Goal: Information Seeking & Learning: Learn about a topic

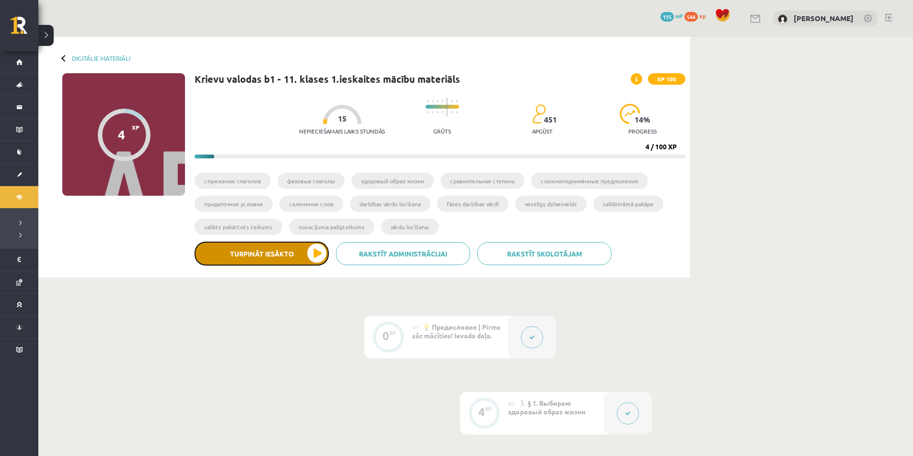
click at [254, 257] on button "Turpināt iesākto" at bounding box center [261, 254] width 134 height 24
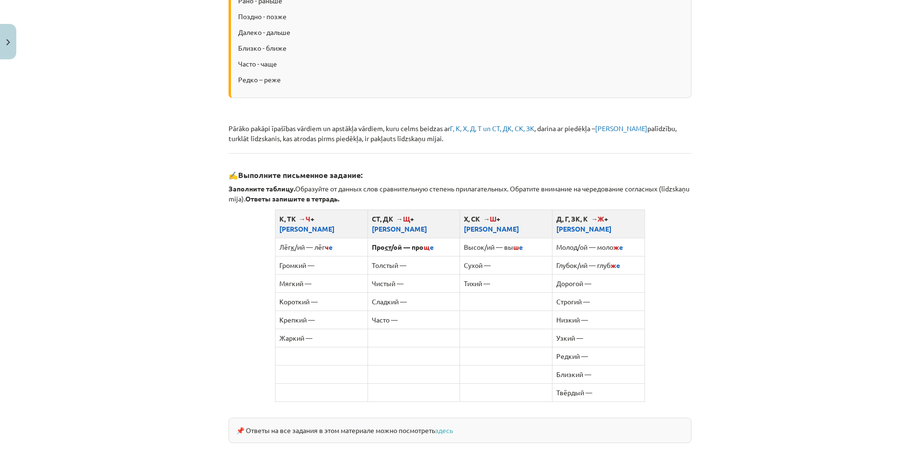
scroll to position [758, 0]
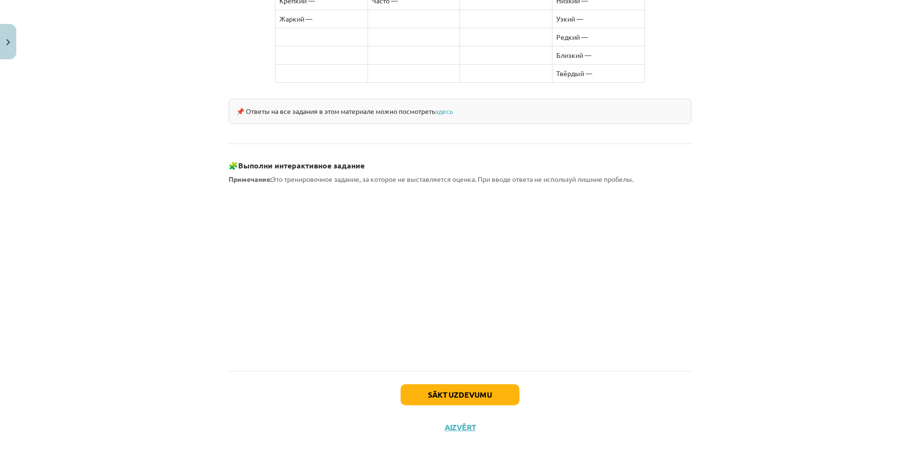
click at [476, 175] on span "Примечание: Это тренировочное задание, за которое не выставляется оценка. При в…" at bounding box center [430, 179] width 405 height 9
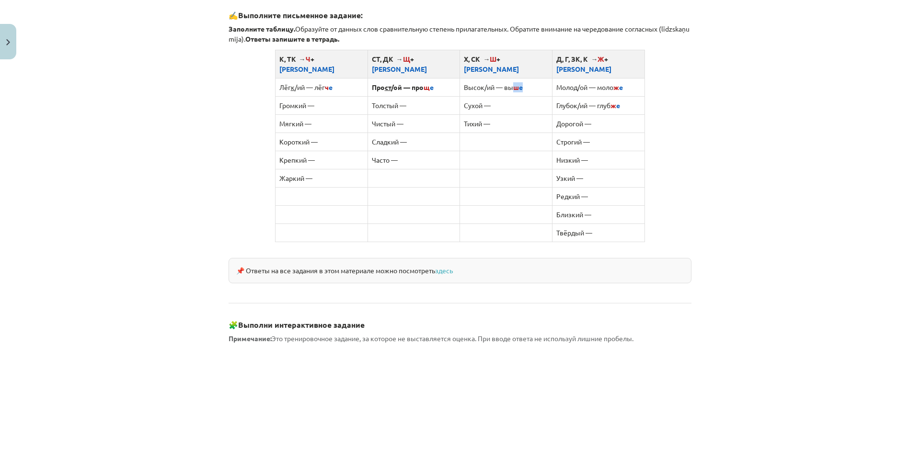
drag, startPoint x: 525, startPoint y: 76, endPoint x: 511, endPoint y: 78, distance: 14.0
click at [511, 78] on td "Высок/ий — вы ш е" at bounding box center [506, 87] width 92 height 18
copy td "ш [PERSON_NAME]"
drag, startPoint x: 486, startPoint y: 189, endPoint x: 468, endPoint y: 190, distance: 18.2
click at [468, 190] on td at bounding box center [506, 196] width 92 height 18
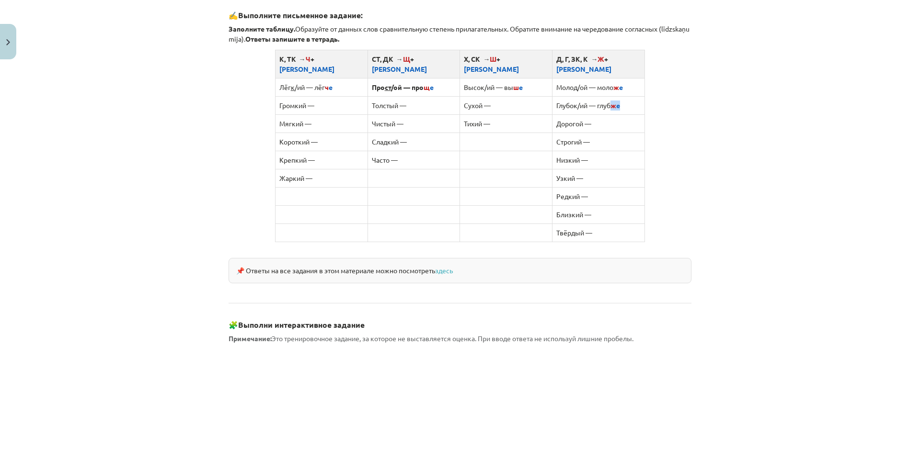
click at [611, 96] on td "Глубок/ий — глуб ж е" at bounding box center [598, 105] width 92 height 18
copy td "ж [PERSON_NAME]"
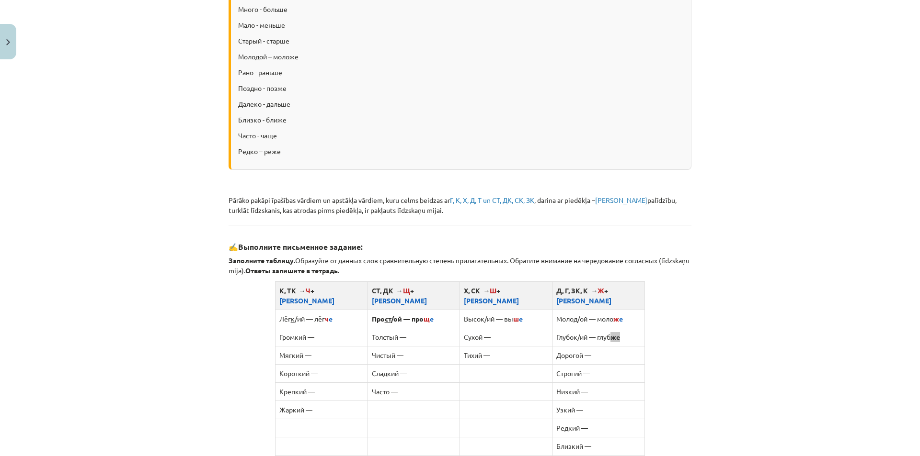
scroll to position [279, 0]
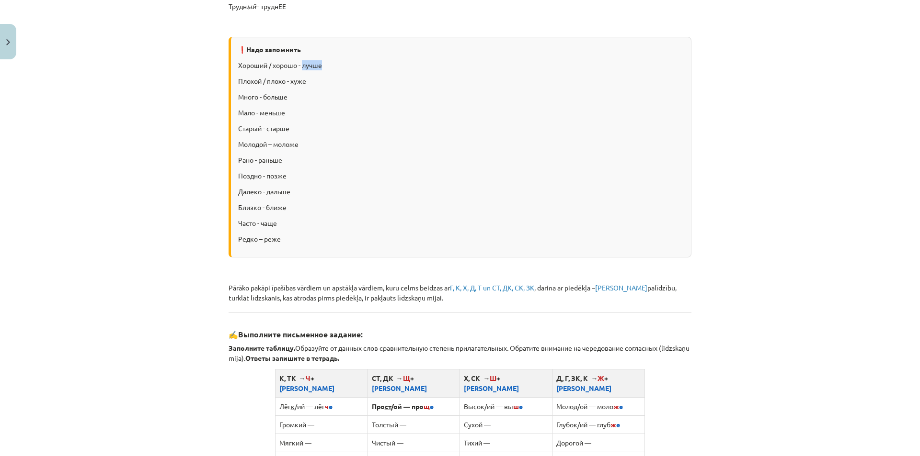
drag, startPoint x: 321, startPoint y: 62, endPoint x: 301, endPoint y: 65, distance: 20.3
click at [301, 65] on p "Хороший / хорошо - лучше" at bounding box center [460, 65] width 445 height 10
copy p "лучше"
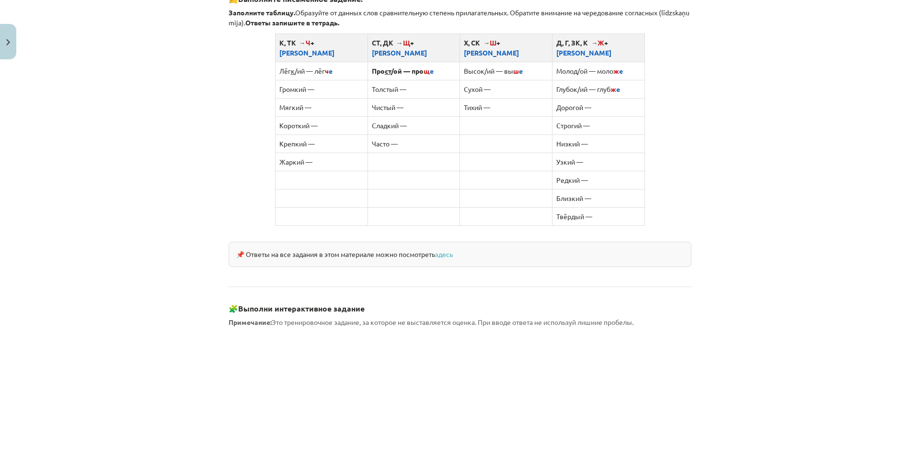
scroll to position [599, 0]
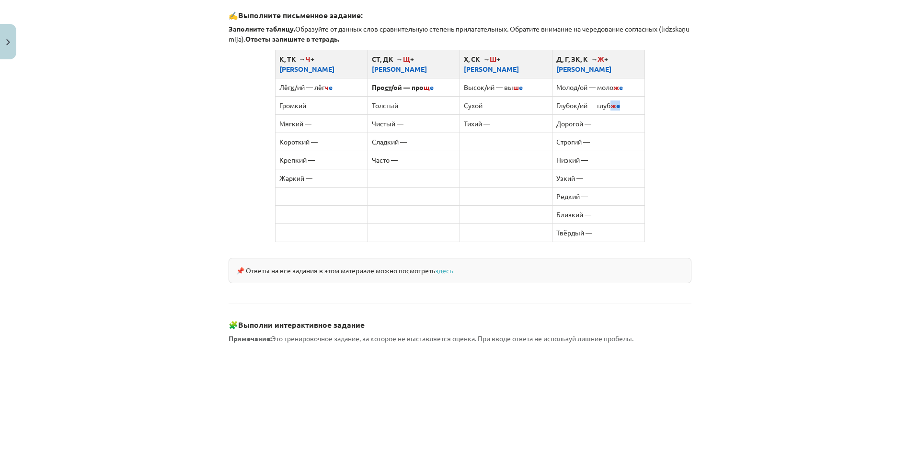
drag, startPoint x: 619, startPoint y: 96, endPoint x: 610, endPoint y: 93, distance: 8.9
click at [610, 96] on td "Глубок/ий — глуб ж е" at bounding box center [598, 105] width 92 height 18
copy td "ж [PERSON_NAME]"
drag, startPoint x: 434, startPoint y: 77, endPoint x: 423, endPoint y: 75, distance: 11.7
click at [423, 78] on td "Про ст /ой — про щ е" at bounding box center [413, 87] width 92 height 18
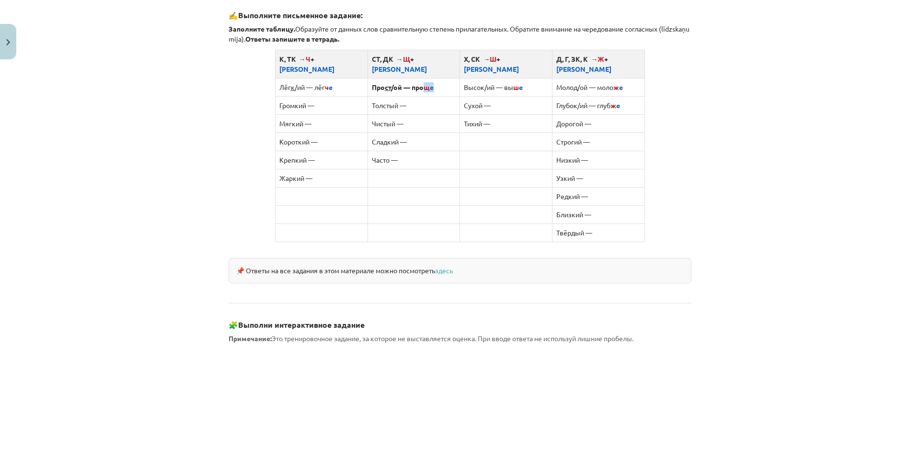
copy b "щ е"
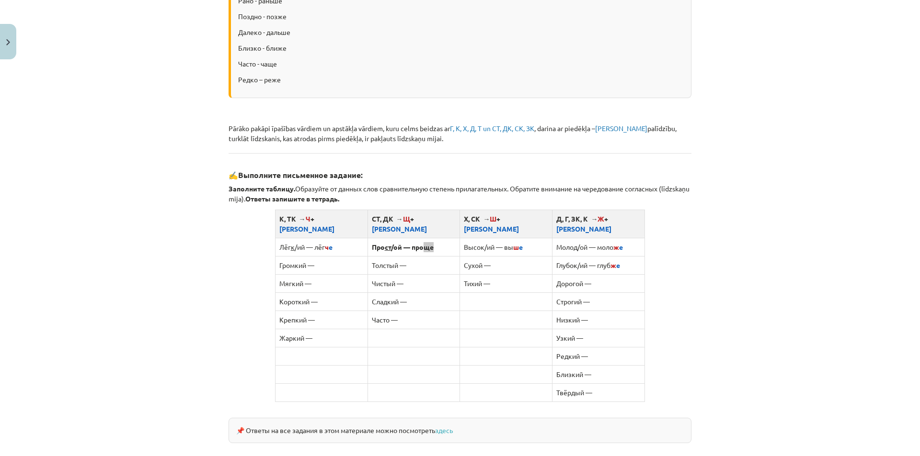
scroll to position [279, 0]
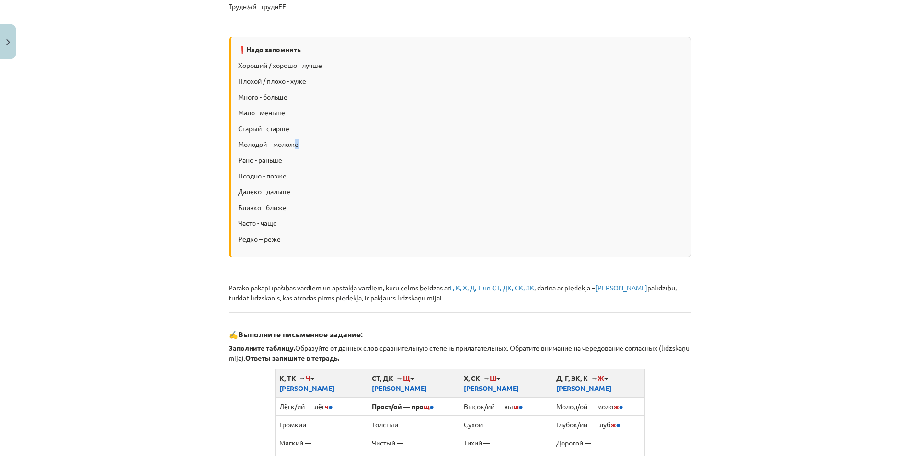
click at [294, 144] on p "Молодой – моложе" at bounding box center [460, 144] width 445 height 10
copy p "е"
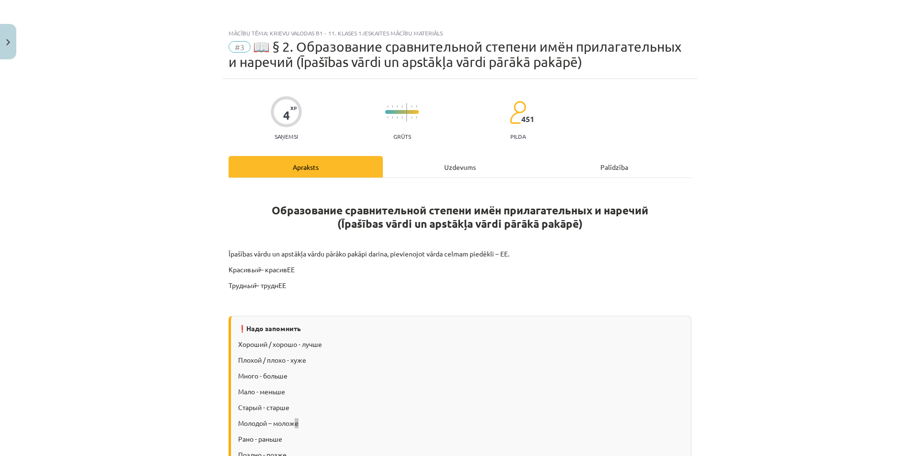
scroll to position [160, 0]
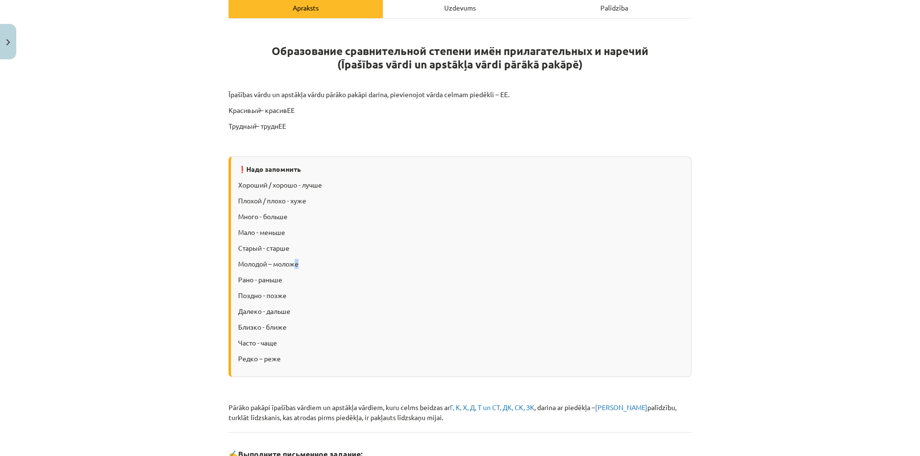
click at [313, 256] on div "❗Надо запомнить Хороший / хорошо - лучше Плохой / плохо - хуже Много - больше М…" at bounding box center [459, 267] width 463 height 221
click at [307, 187] on p "Хороший / хорошо - лучше" at bounding box center [460, 185] width 445 height 10
drag, startPoint x: 321, startPoint y: 183, endPoint x: 301, endPoint y: 183, distance: 20.1
click at [301, 183] on p "Хороший / хорошо - лучше" at bounding box center [460, 185] width 445 height 10
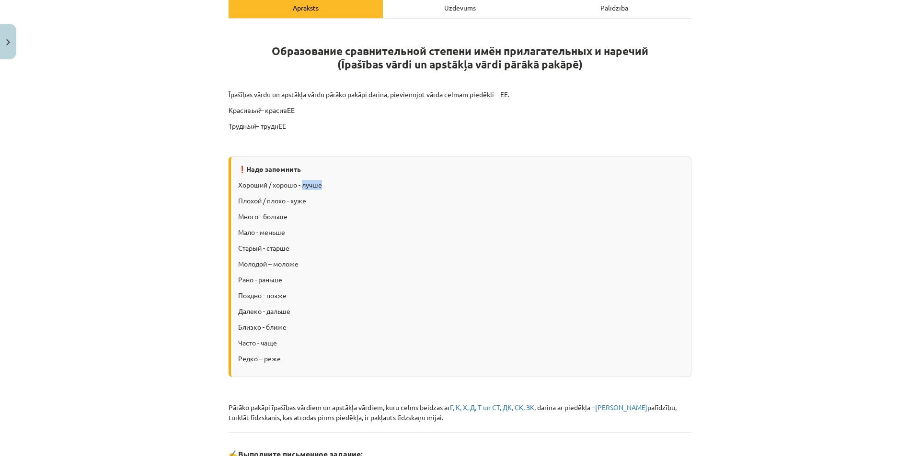
copy p "лучше"
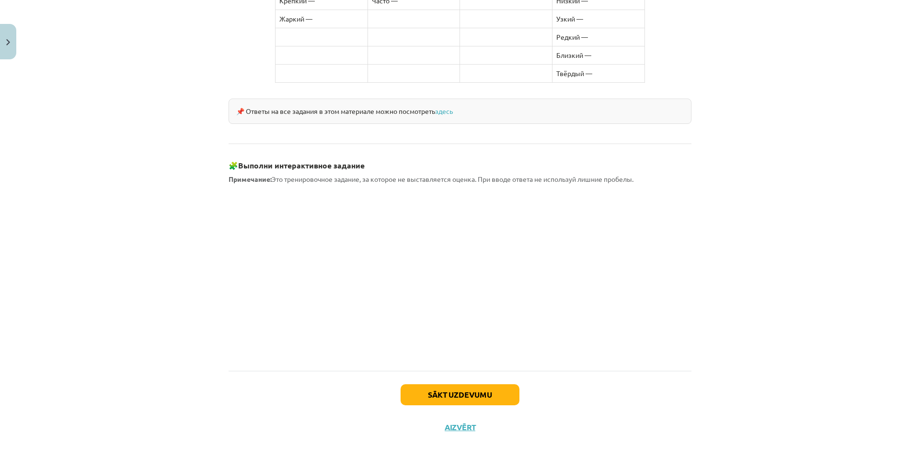
scroll to position [599, 0]
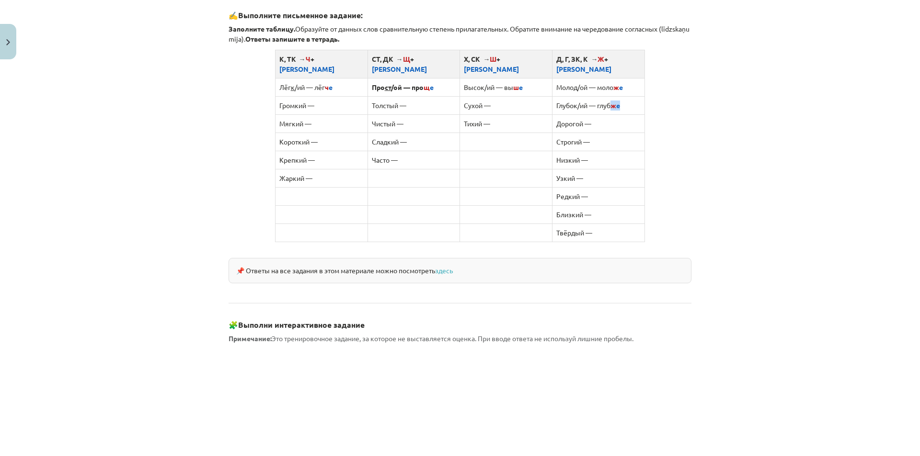
click at [610, 96] on td "Глубок/ий — глуб ж е" at bounding box center [598, 105] width 92 height 18
copy td "ж [PERSON_NAME]"
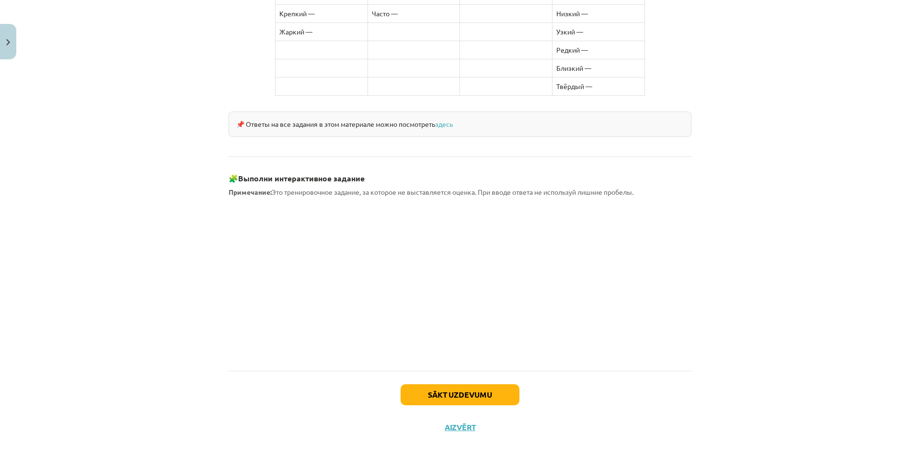
scroll to position [758, 0]
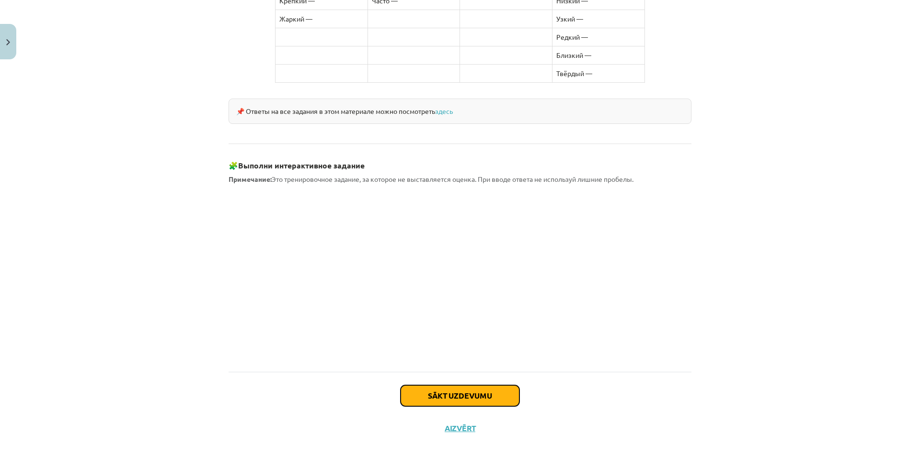
click at [445, 393] on button "Sākt uzdevumu" at bounding box center [459, 396] width 119 height 21
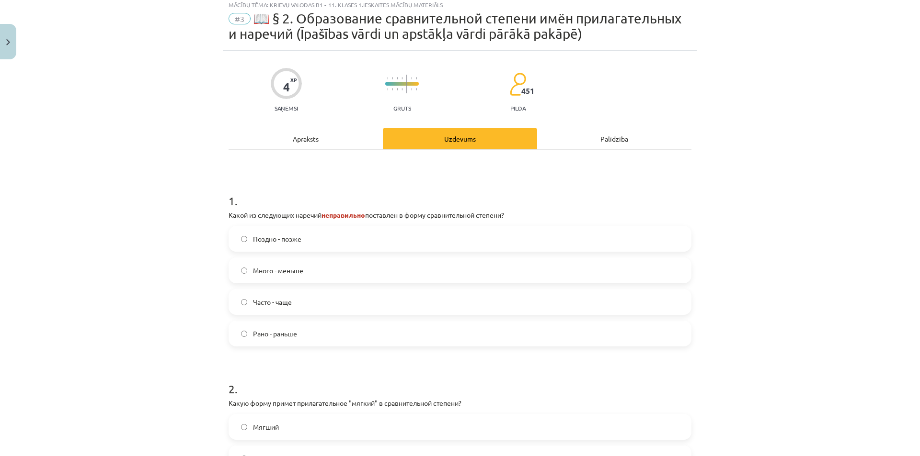
scroll to position [24, 0]
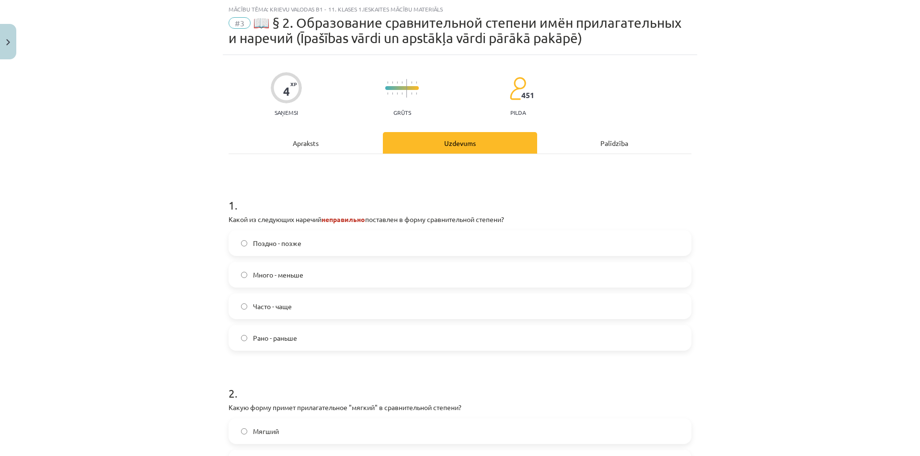
click at [294, 272] on span "Много - меньше" at bounding box center [278, 275] width 50 height 10
click at [295, 248] on span "Поздно - позже" at bounding box center [277, 244] width 48 height 10
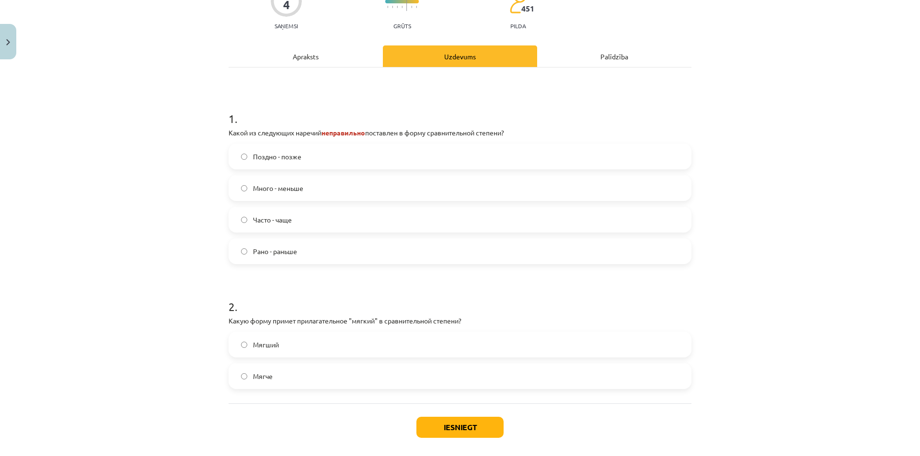
scroll to position [155, 0]
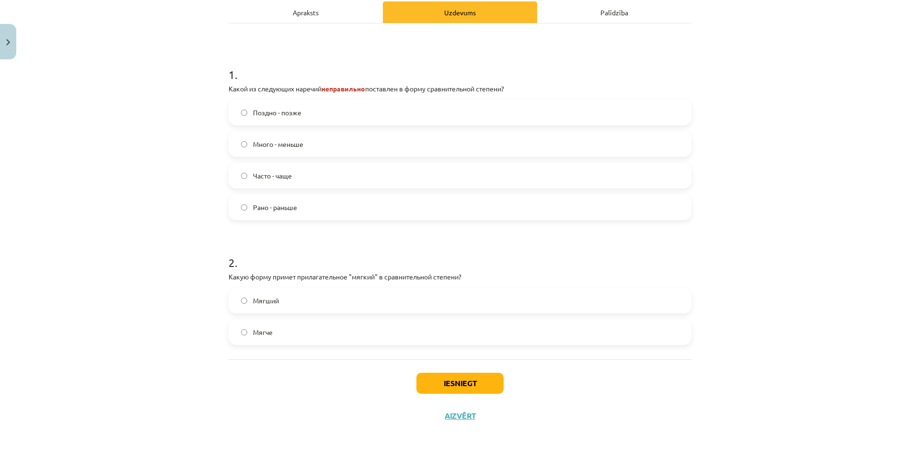
click at [258, 332] on span "Мягче" at bounding box center [263, 333] width 20 height 10
drag, startPoint x: 478, startPoint y: 377, endPoint x: 482, endPoint y: 373, distance: 5.8
click at [482, 373] on button "Iesniegt" at bounding box center [459, 383] width 87 height 21
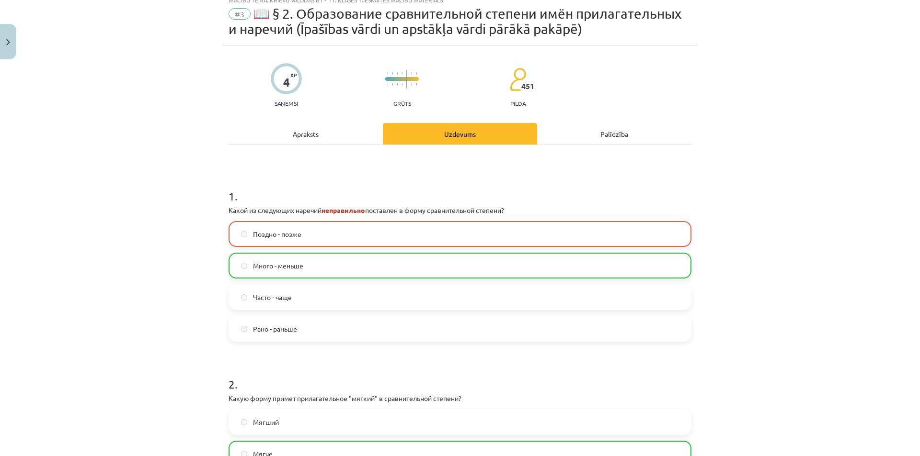
scroll to position [0, 0]
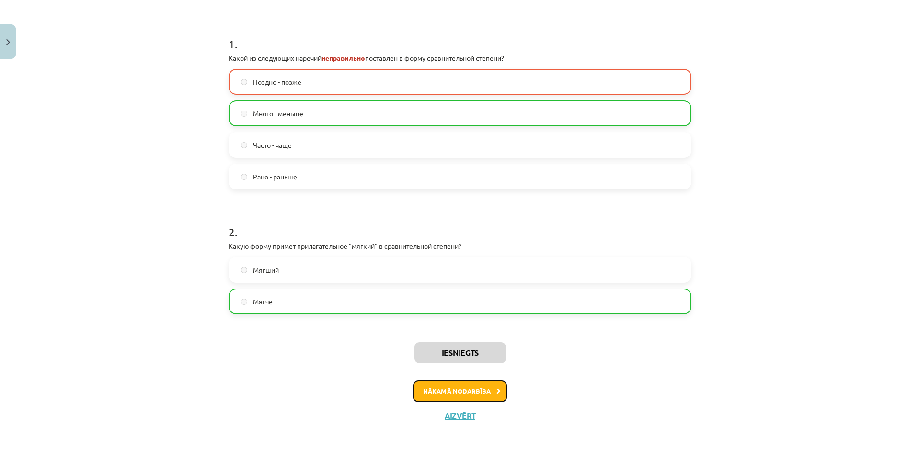
click at [460, 387] on button "Nākamā nodarbība" at bounding box center [460, 392] width 94 height 22
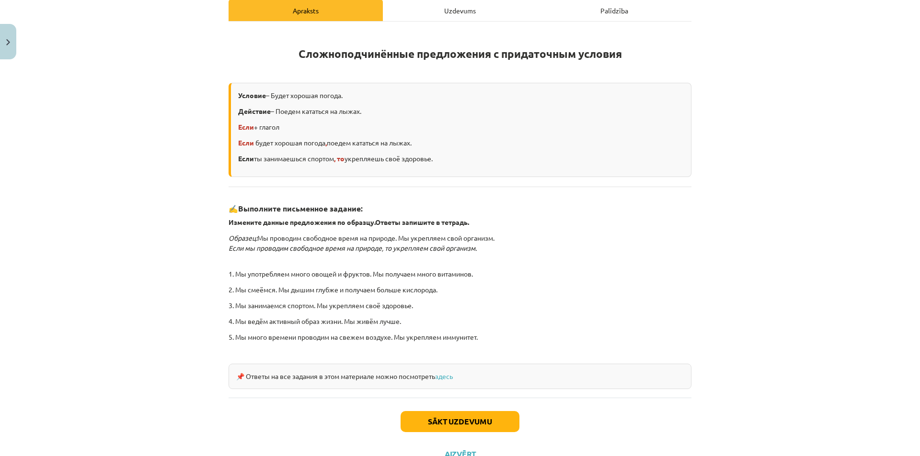
scroll to position [179, 0]
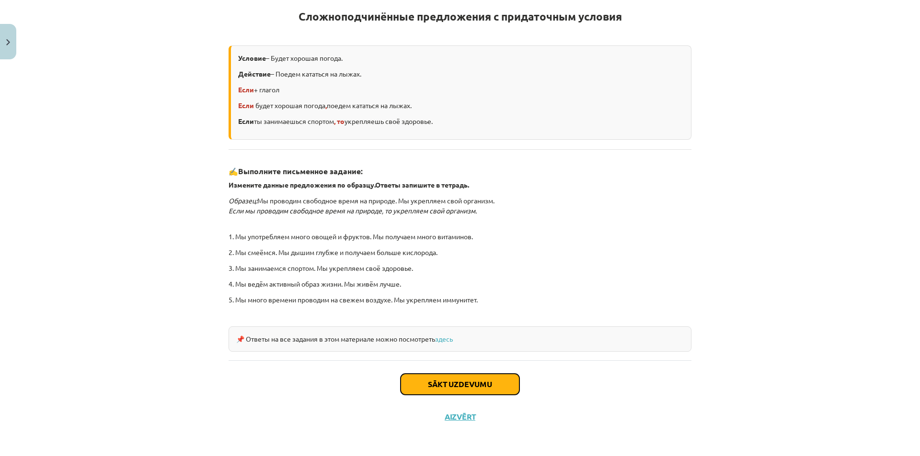
click at [456, 390] on button "Sākt uzdevumu" at bounding box center [459, 384] width 119 height 21
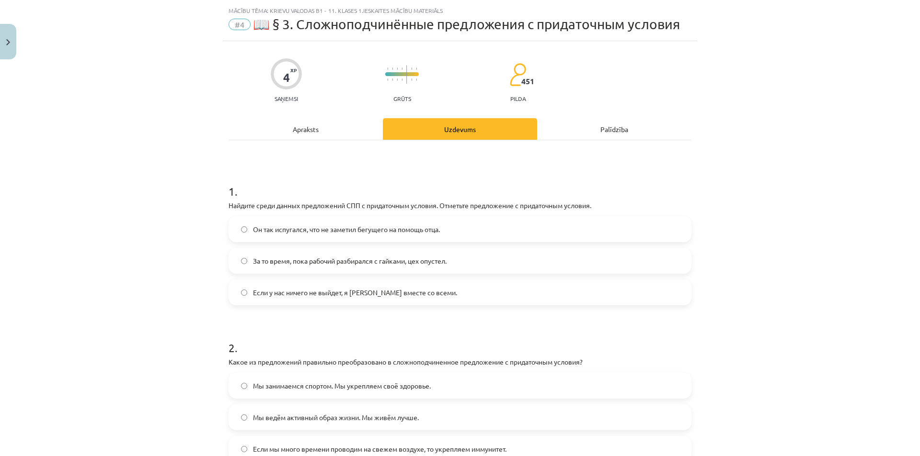
scroll to position [0, 0]
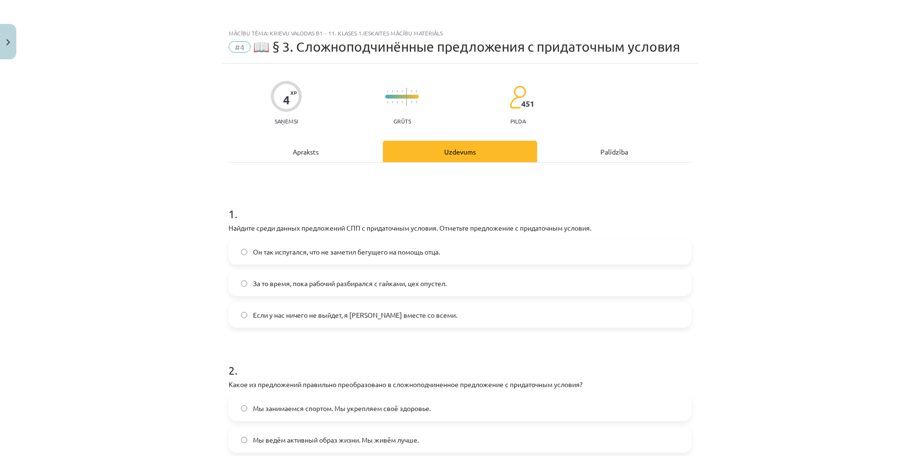
click at [362, 400] on label "Мы занимаемся спортом. Мы укрепляем своё здоровье." at bounding box center [459, 409] width 461 height 24
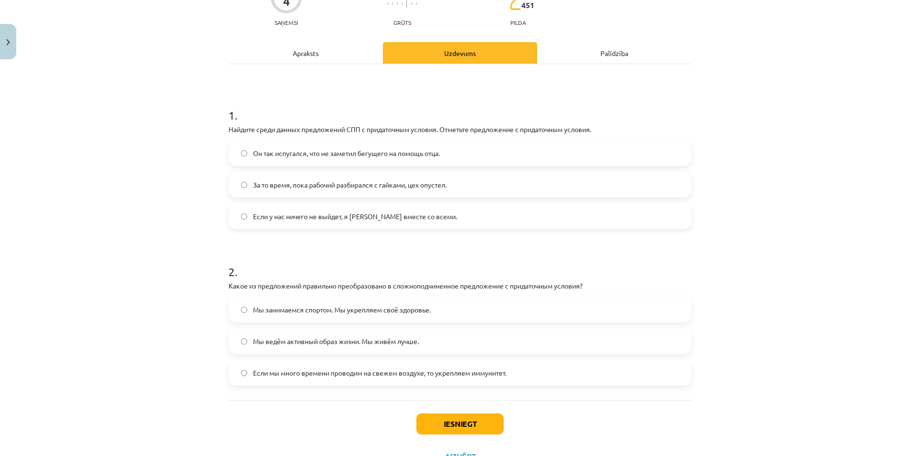
scroll to position [139, 0]
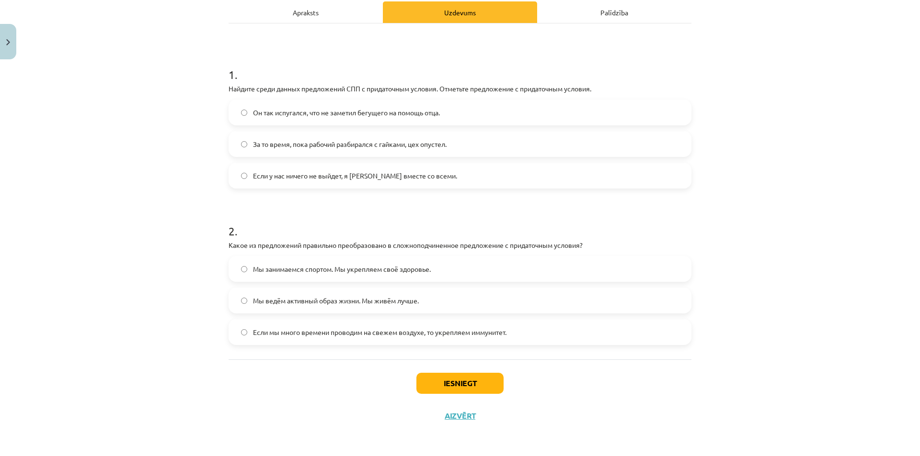
click at [261, 266] on span "Мы занимаемся спортом. Мы укрепляем своё здоровье." at bounding box center [342, 269] width 178 height 10
click at [144, 193] on div "Mācību tēma: Krievu valodas b1 - 11. klases 1.ieskaites mācību materiāls #4 📖 §…" at bounding box center [460, 228] width 920 height 456
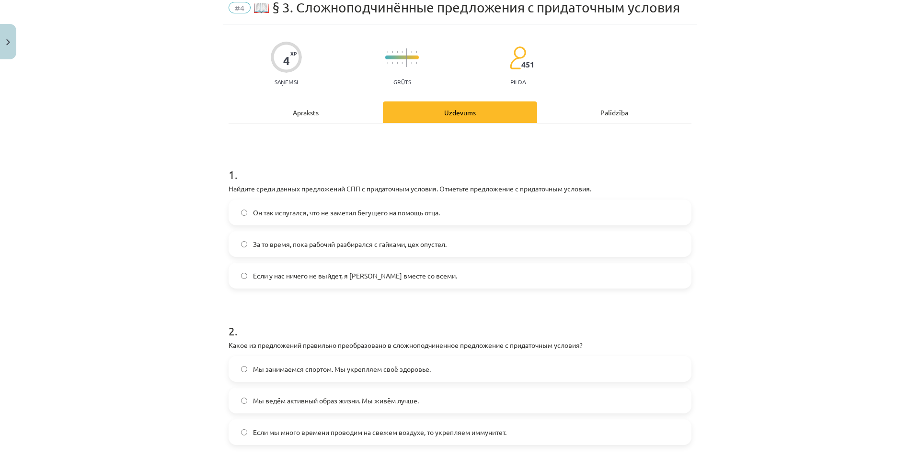
scroll to position [0, 0]
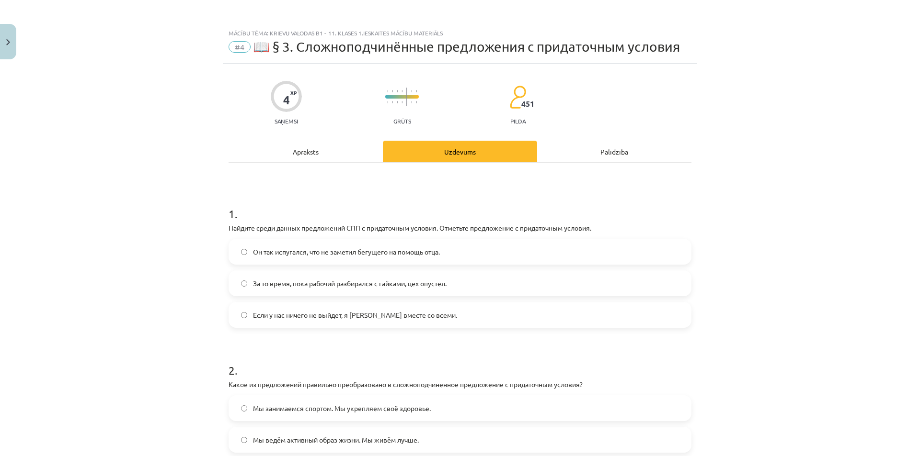
click at [608, 152] on div "Palīdzība" at bounding box center [614, 152] width 154 height 22
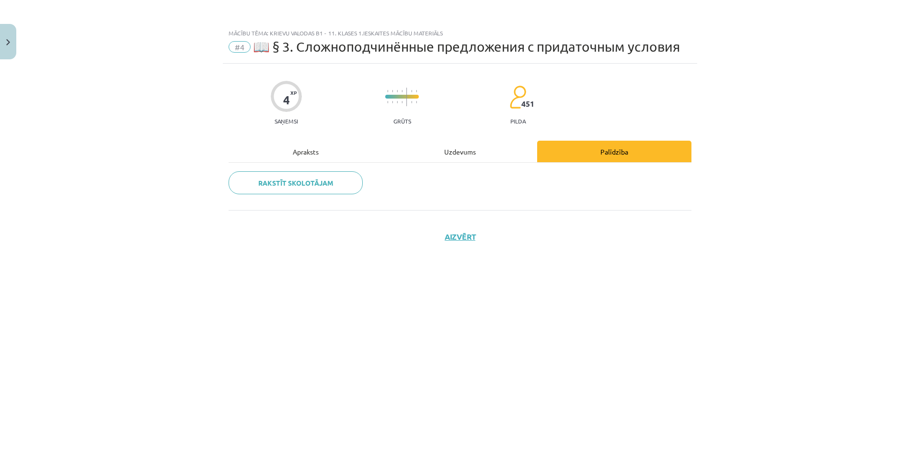
click at [302, 153] on div "Apraksts" at bounding box center [305, 152] width 154 height 22
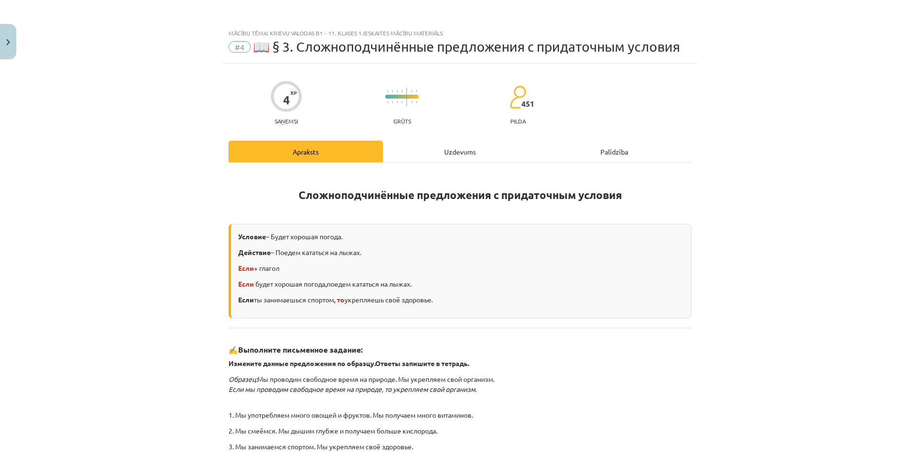
click at [459, 151] on div "Uzdevums" at bounding box center [460, 152] width 154 height 22
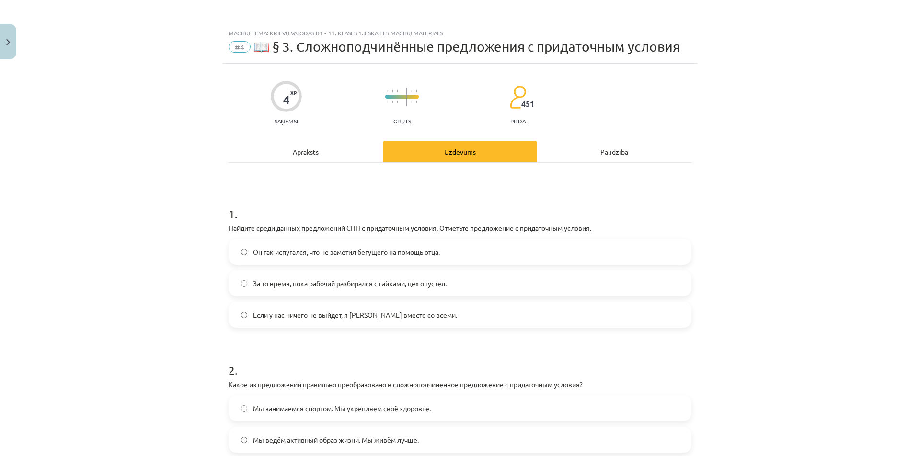
scroll to position [24, 0]
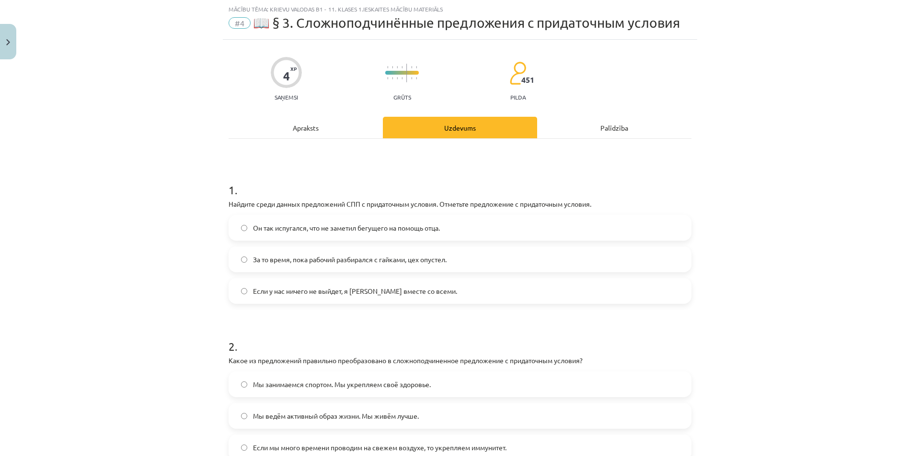
click at [304, 127] on div "Apraksts" at bounding box center [305, 128] width 154 height 22
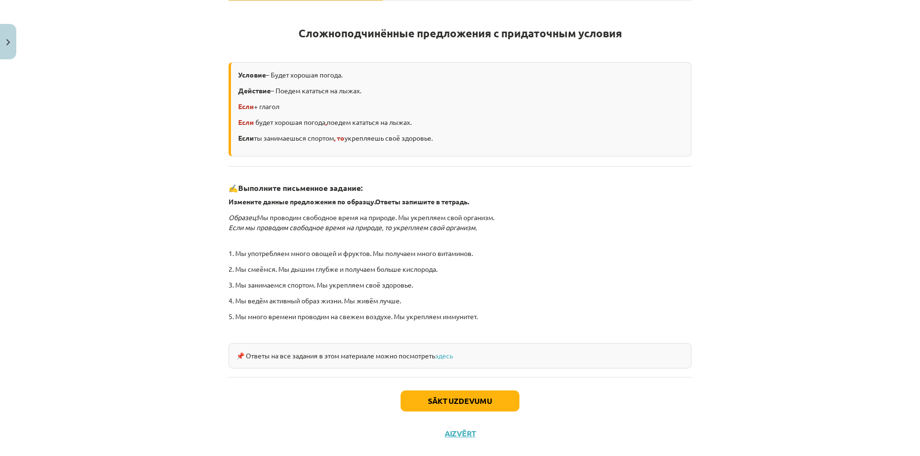
scroll to position [179, 0]
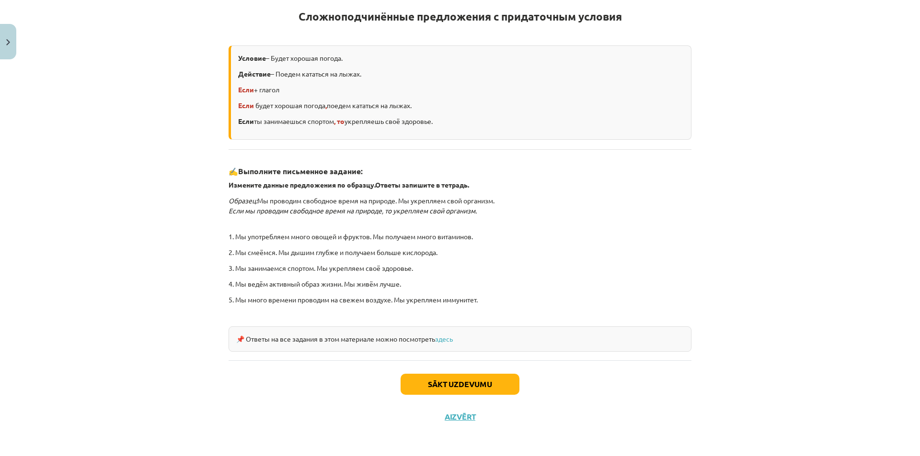
drag, startPoint x: 370, startPoint y: 58, endPoint x: 260, endPoint y: 56, distance: 109.7
click at [262, 56] on p "Условие – Будет хорошая погода." at bounding box center [460, 58] width 445 height 10
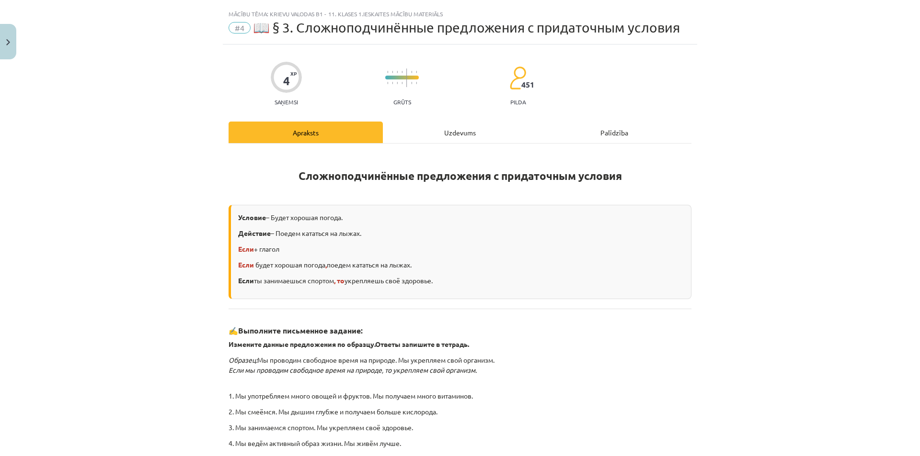
click at [420, 135] on div "Uzdevums" at bounding box center [460, 133] width 154 height 22
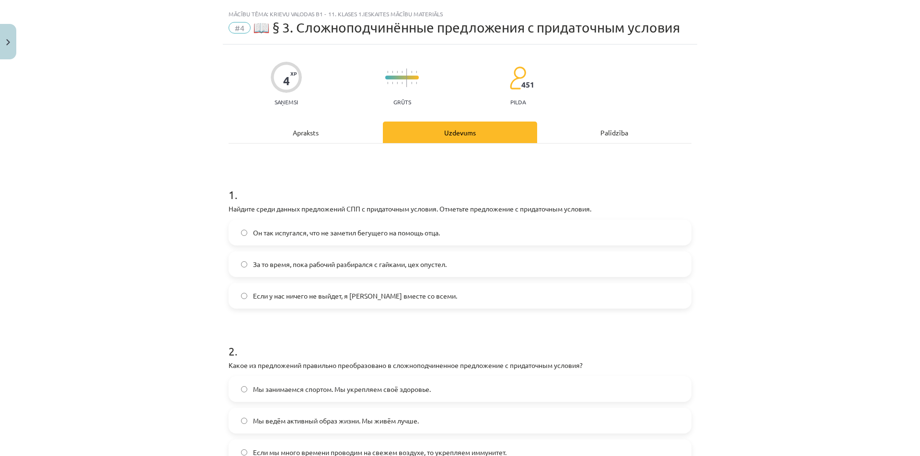
scroll to position [24, 0]
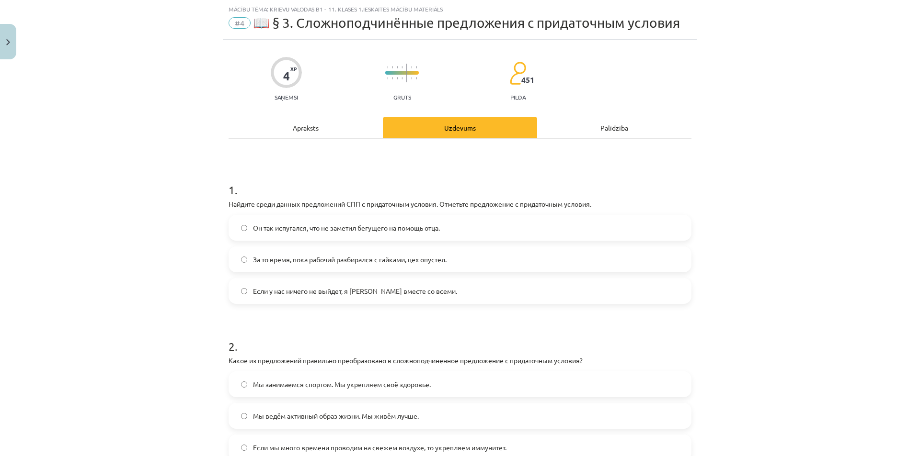
click at [320, 120] on div "Apraksts" at bounding box center [305, 128] width 154 height 22
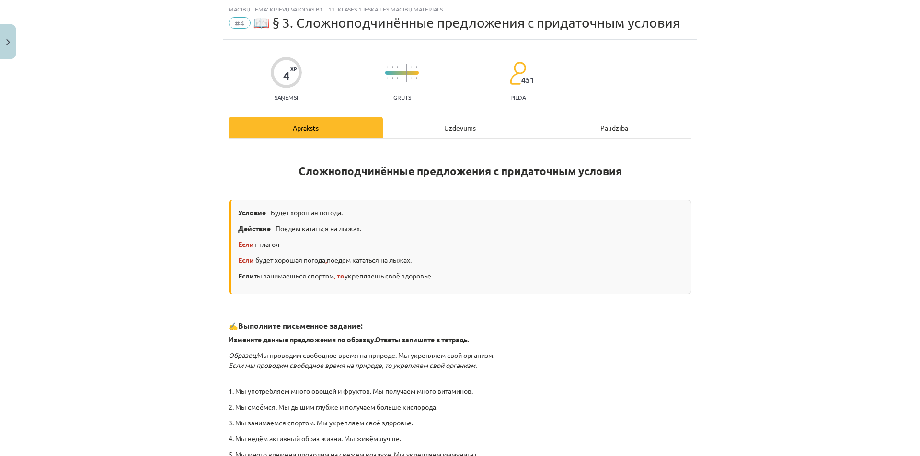
click at [459, 130] on div "Uzdevums" at bounding box center [460, 128] width 154 height 22
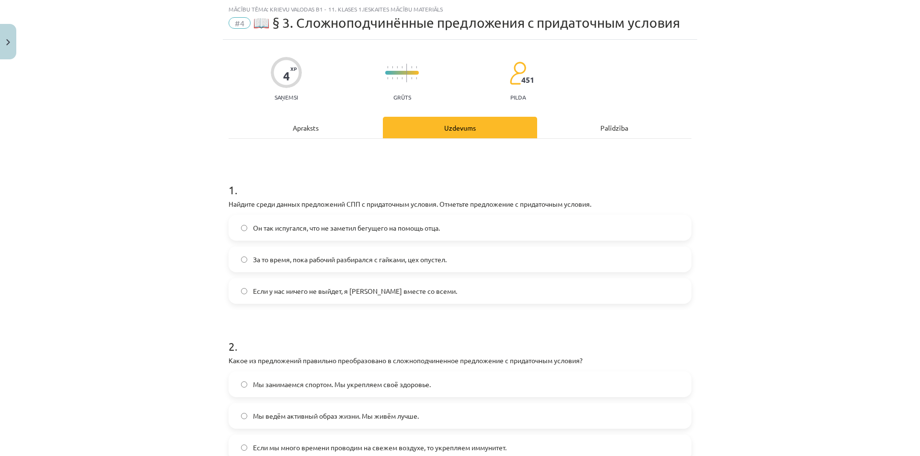
click at [350, 135] on div "Apraksts" at bounding box center [305, 128] width 154 height 22
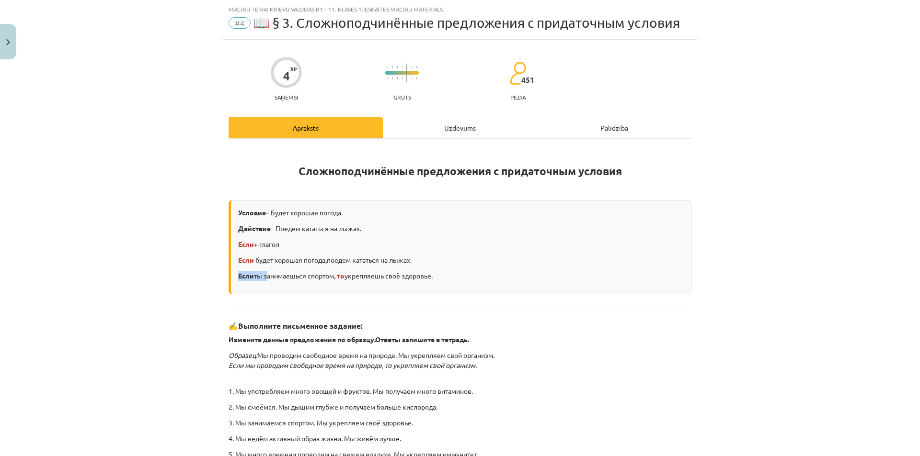
drag, startPoint x: 232, startPoint y: 277, endPoint x: 386, endPoint y: 209, distance: 167.7
click at [262, 278] on div "Условие – Будет хорошая погода. Действие – Поедем кататься на лыжах. Если + гла…" at bounding box center [459, 247] width 463 height 94
click at [342, 228] on p "Действие – Поедем кататься на лыжах." at bounding box center [460, 229] width 445 height 10
click at [410, 131] on div "Uzdevums" at bounding box center [460, 128] width 154 height 22
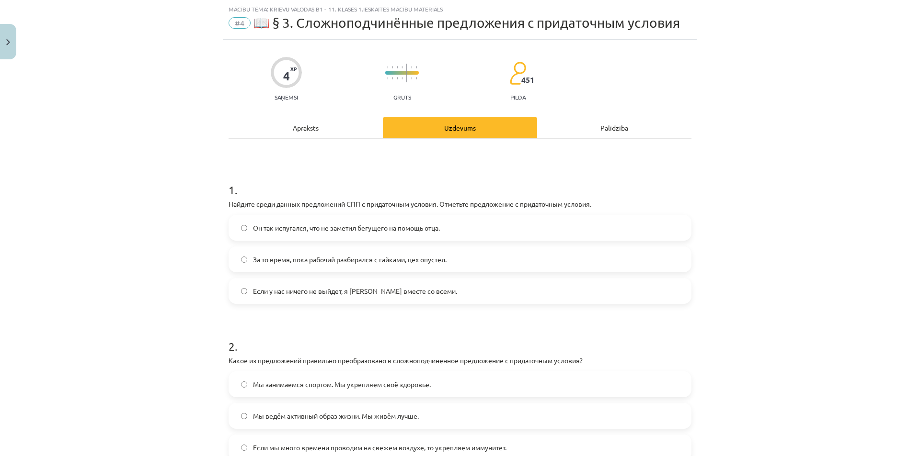
click at [338, 137] on div "Apraksts" at bounding box center [305, 128] width 154 height 22
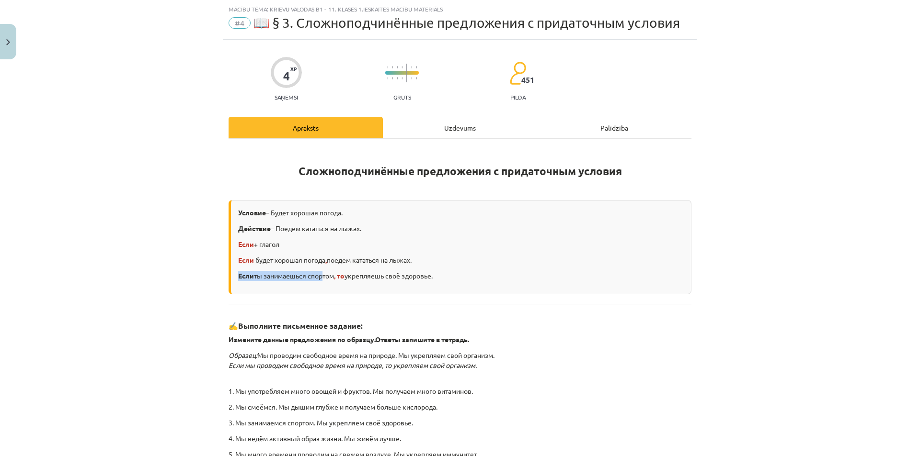
drag, startPoint x: 231, startPoint y: 277, endPoint x: 327, endPoint y: 274, distance: 95.4
click at [321, 275] on div "Условие – Будет хорошая погода. Действие – Поедем кататься на лыжах. Если + гла…" at bounding box center [459, 247] width 463 height 94
click at [398, 139] on div "Сложноподчинённые предложения с придаточным условия Условие – Будет хорошая пог…" at bounding box center [459, 327] width 463 height 377
click at [406, 145] on div "Сложноподчинённые предложения с придаточным условия Условие – Будет хорошая пог…" at bounding box center [459, 327] width 463 height 377
click at [406, 136] on div "Uzdevums" at bounding box center [460, 128] width 154 height 22
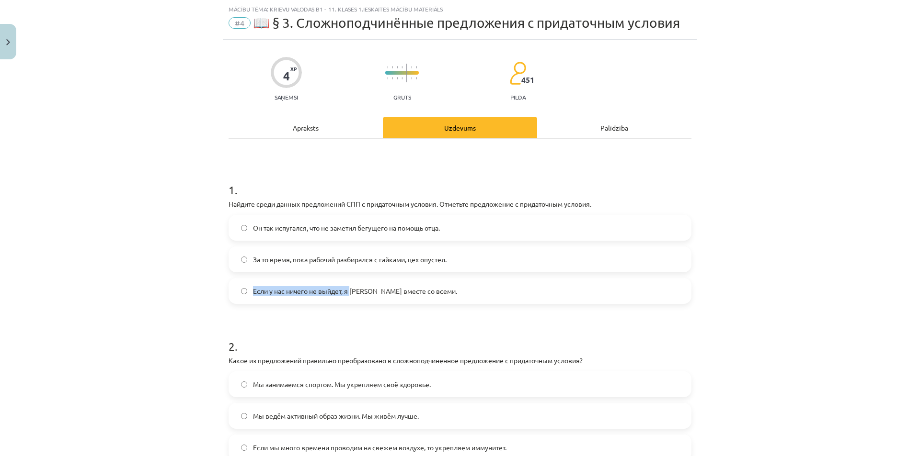
drag, startPoint x: 250, startPoint y: 297, endPoint x: 348, endPoint y: 301, distance: 98.3
click at [348, 301] on label "Если у нас ничего не выйдет, я [PERSON_NAME] вместе со всеми." at bounding box center [459, 291] width 461 height 24
click at [488, 286] on label "Если у нас ничего не выйдет, я [PERSON_NAME] вместе со всеми." at bounding box center [459, 291] width 461 height 24
click at [490, 297] on label "Если у нас ничего не выйдет, я [PERSON_NAME] вместе со всеми." at bounding box center [459, 291] width 461 height 24
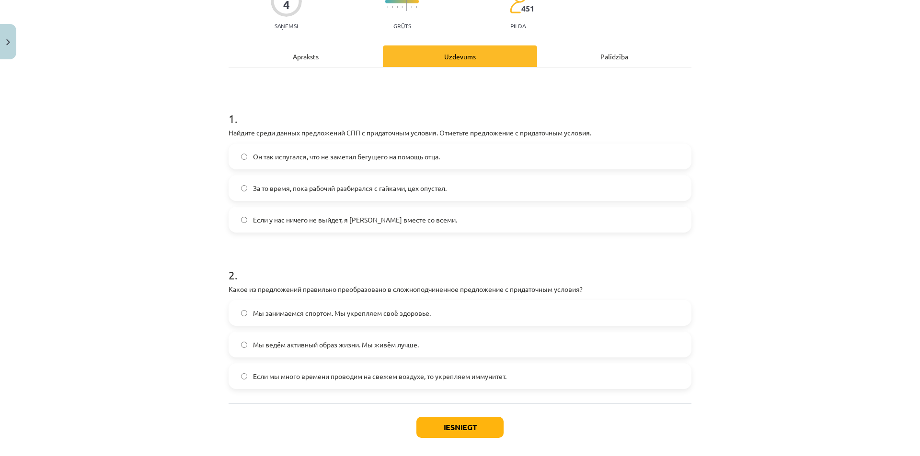
scroll to position [139, 0]
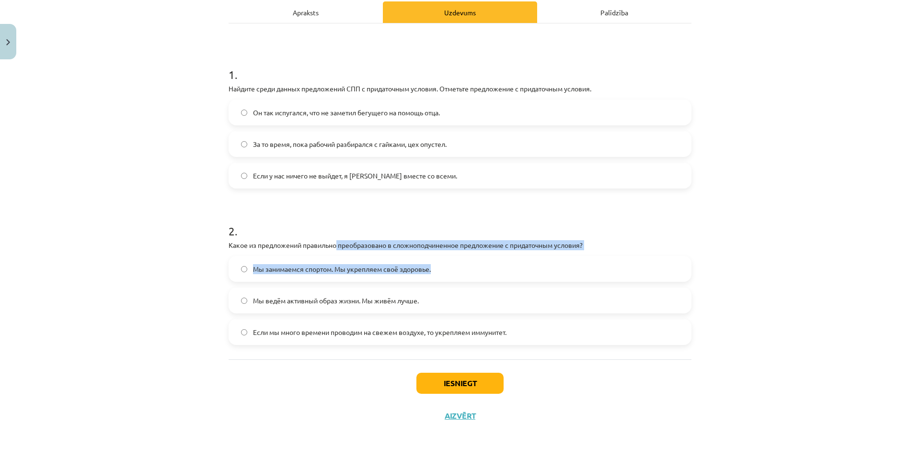
drag, startPoint x: 467, startPoint y: 271, endPoint x: 534, endPoint y: 270, distance: 66.6
click at [538, 272] on div "2 . Какое из предложений правильно преобразовано в сложноподчиненное предложени…" at bounding box center [459, 276] width 463 height 137
click at [391, 244] on p "Какое из предложений правильно преобразовано в сложноподчиненное предложение с …" at bounding box center [459, 245] width 463 height 10
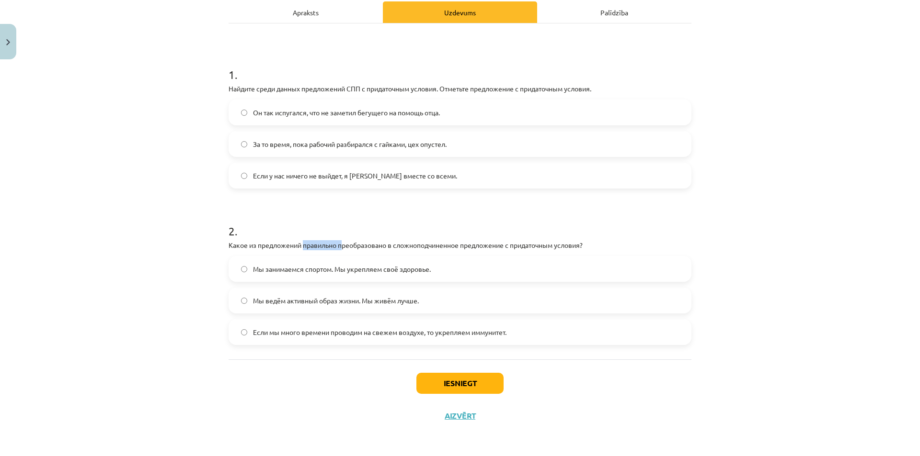
drag, startPoint x: 341, startPoint y: 247, endPoint x: 301, endPoint y: 250, distance: 39.4
click at [301, 250] on p "Какое из предложений правильно преобразовано в сложноподчиненное предложение с …" at bounding box center [459, 245] width 463 height 10
click at [308, 250] on p "Какое из предложений правильно преобразовано в сложноподчиненное предложение с …" at bounding box center [459, 245] width 463 height 10
click at [314, 19] on div "Apraksts" at bounding box center [305, 12] width 154 height 22
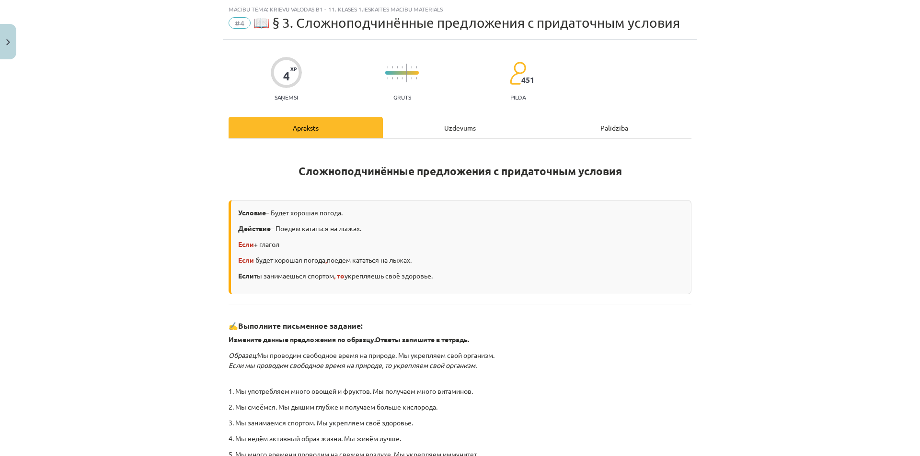
scroll to position [179, 0]
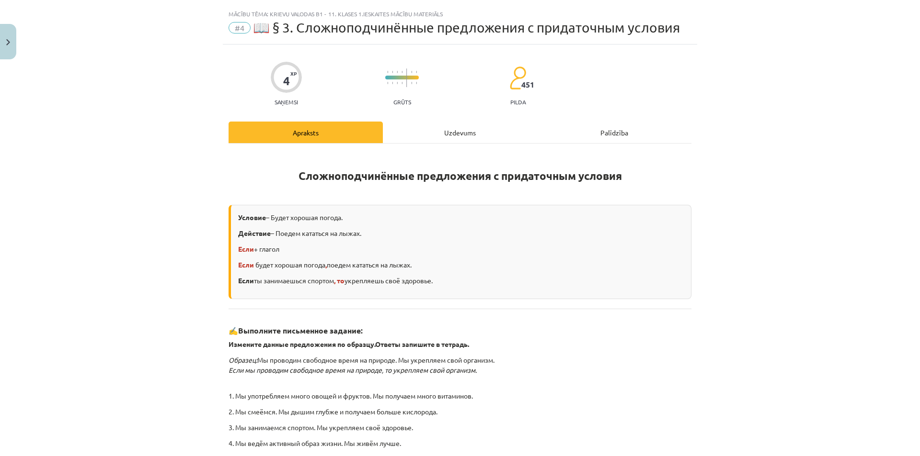
click at [421, 138] on div "Uzdevums" at bounding box center [460, 133] width 154 height 22
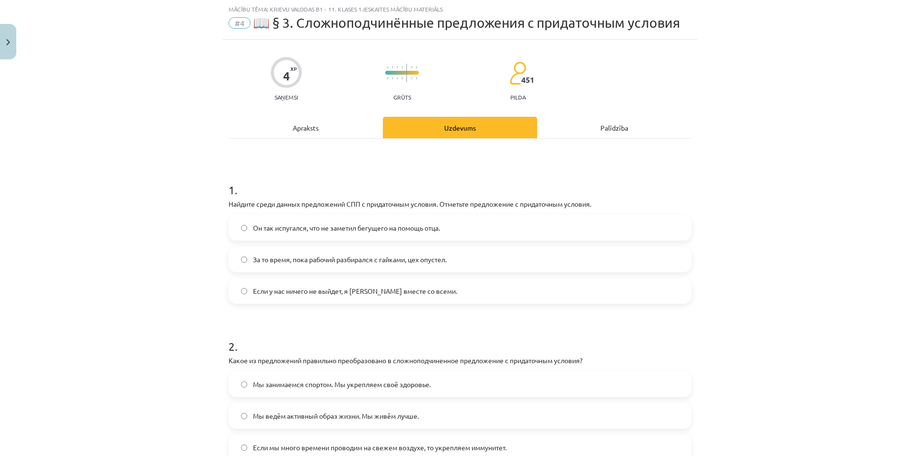
scroll to position [139, 0]
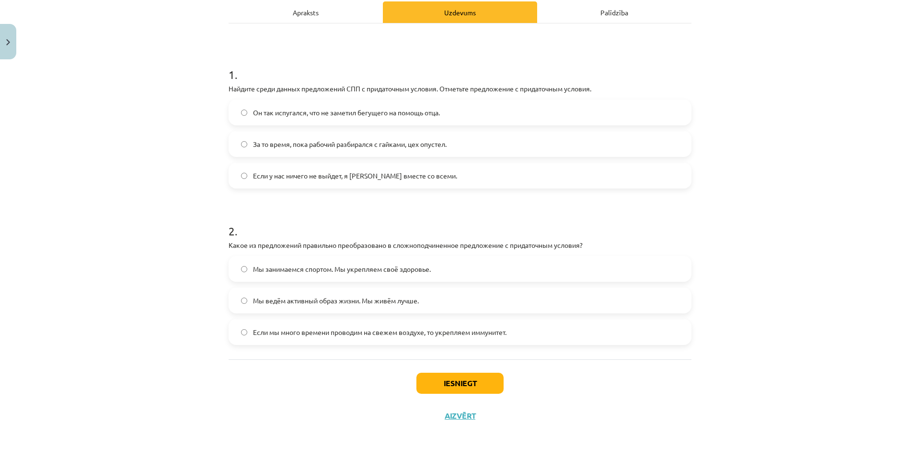
click at [403, 304] on span "Мы ведём активный образ жизни. Мы живём лучше." at bounding box center [336, 301] width 166 height 10
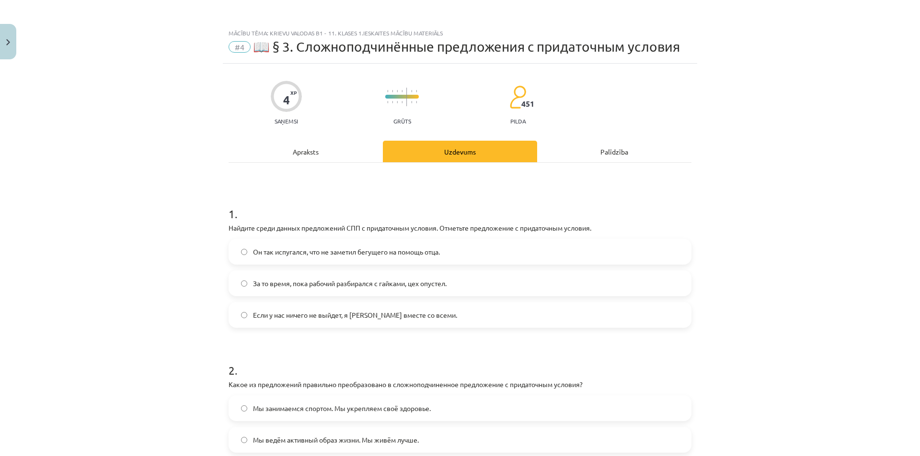
click at [347, 151] on div "Apraksts" at bounding box center [305, 152] width 154 height 22
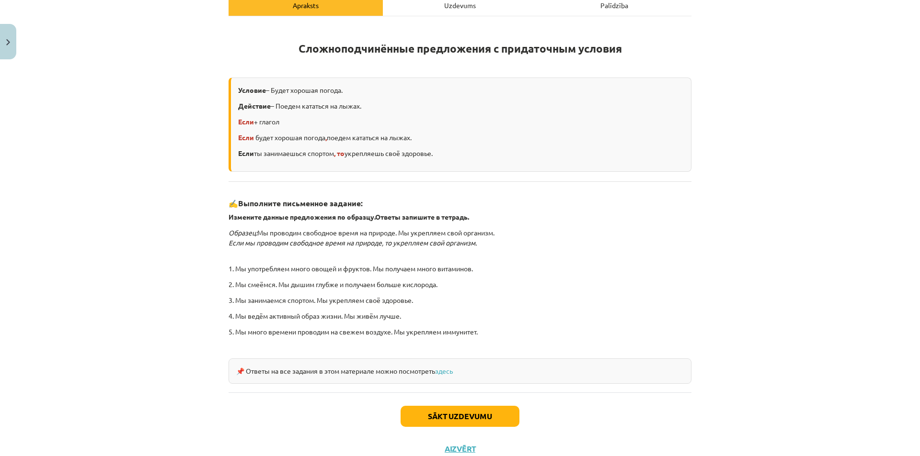
scroll to position [179, 0]
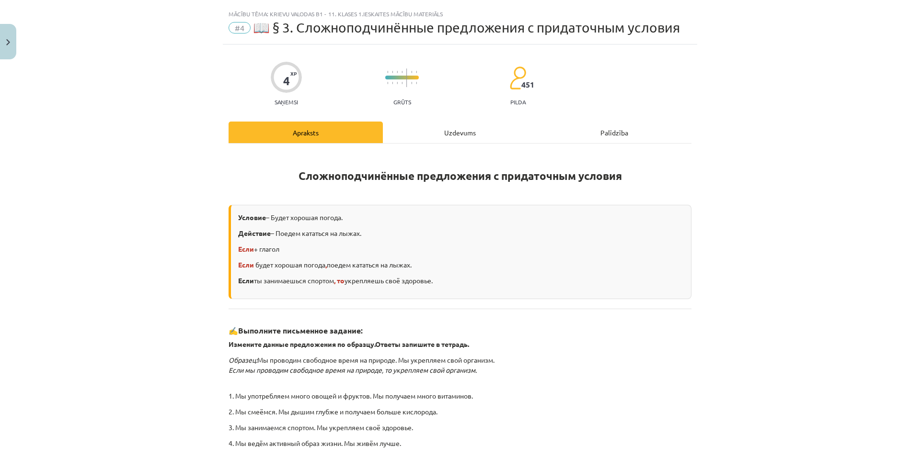
click at [410, 142] on div "Uzdevums" at bounding box center [460, 133] width 154 height 22
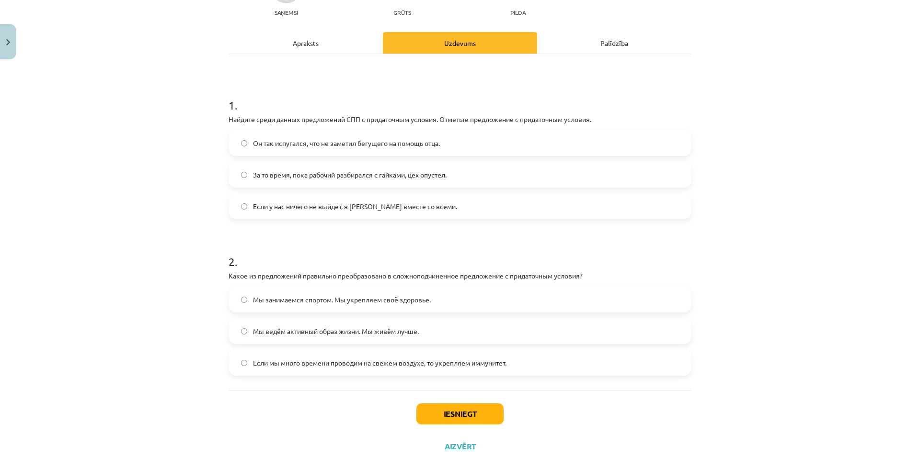
scroll to position [139, 0]
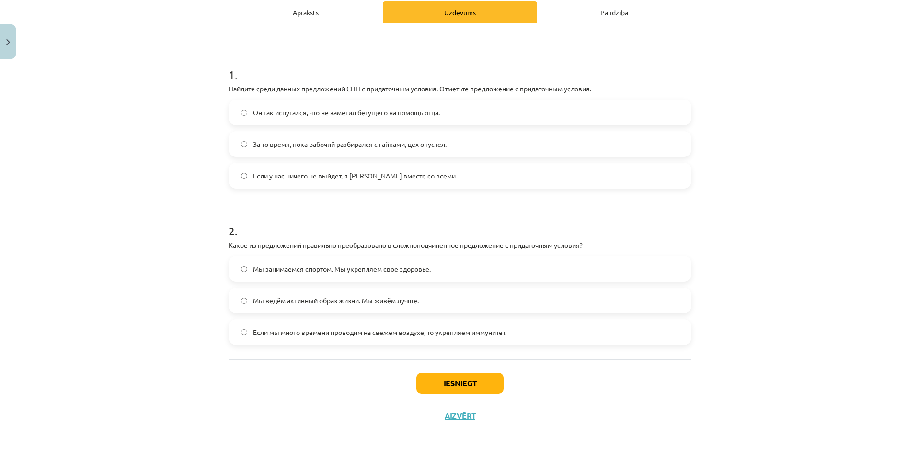
click at [314, 20] on div "Apraksts" at bounding box center [305, 12] width 154 height 22
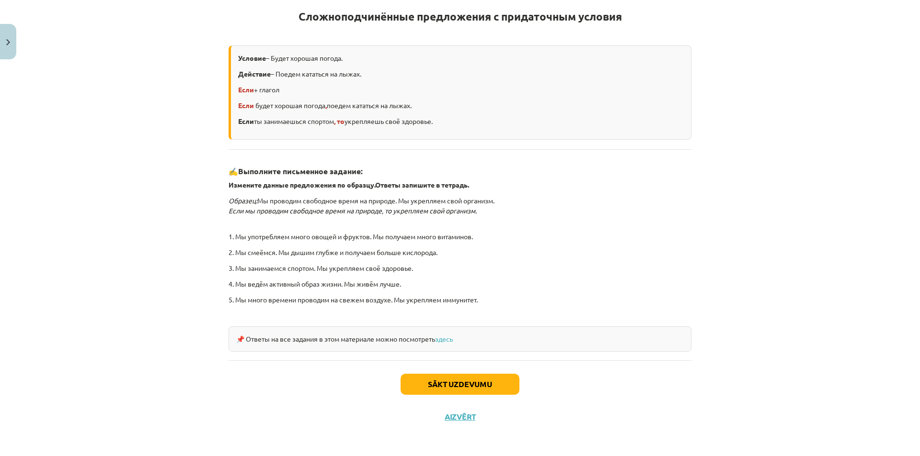
scroll to position [19, 0]
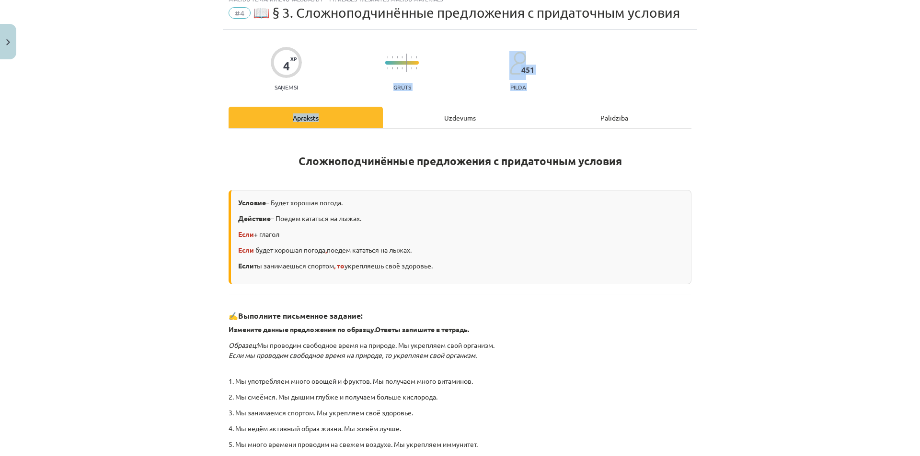
click at [351, 70] on div "4 XP Saņemsi Grūts 451 pilda Apraksts Uzdevums Palīdzība Сложноподчинённые пред…" at bounding box center [460, 304] width 474 height 548
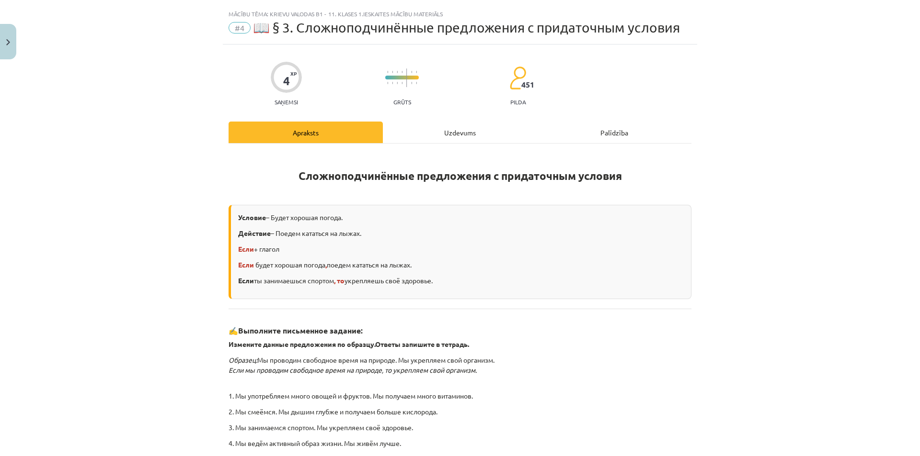
click at [447, 164] on h1 "Сложноподчинённые предложения с придаточным условия" at bounding box center [459, 173] width 463 height 43
click at [443, 137] on div "Uzdevums" at bounding box center [460, 133] width 154 height 22
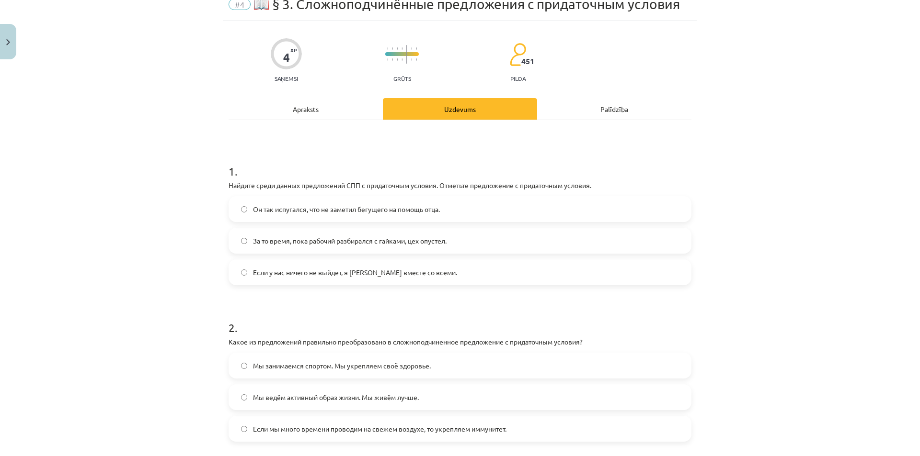
scroll to position [0, 0]
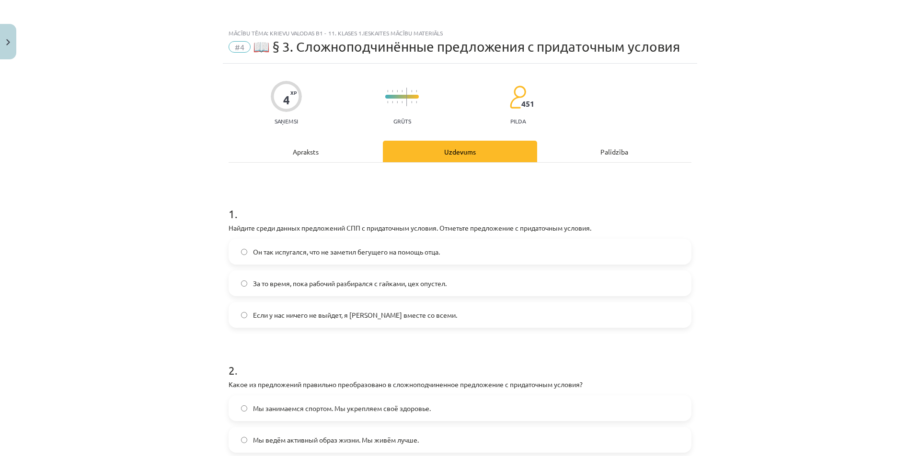
click at [320, 162] on hr at bounding box center [459, 162] width 463 height 0
click at [320, 161] on div "Apraksts" at bounding box center [305, 152] width 154 height 22
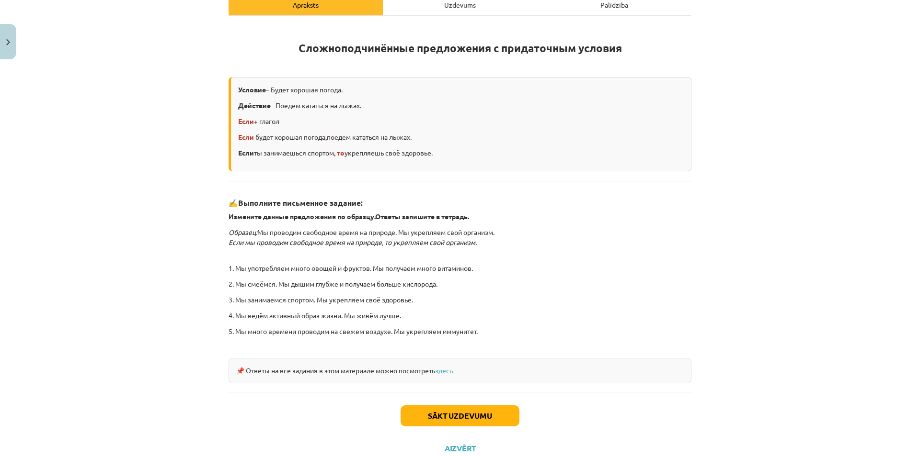
scroll to position [179, 0]
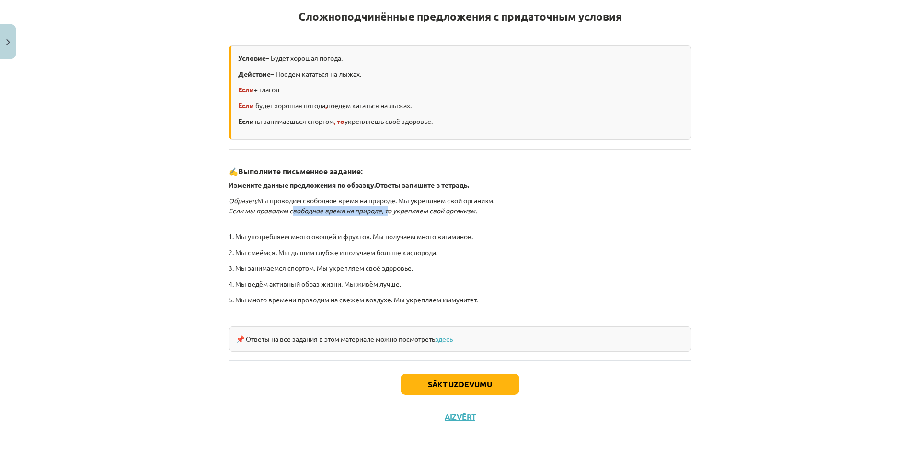
drag, startPoint x: 260, startPoint y: 205, endPoint x: 355, endPoint y: 210, distance: 95.5
click at [355, 210] on icon "Если мы проводим свободное время на природе, то укрепляем свой организм." at bounding box center [352, 210] width 248 height 9
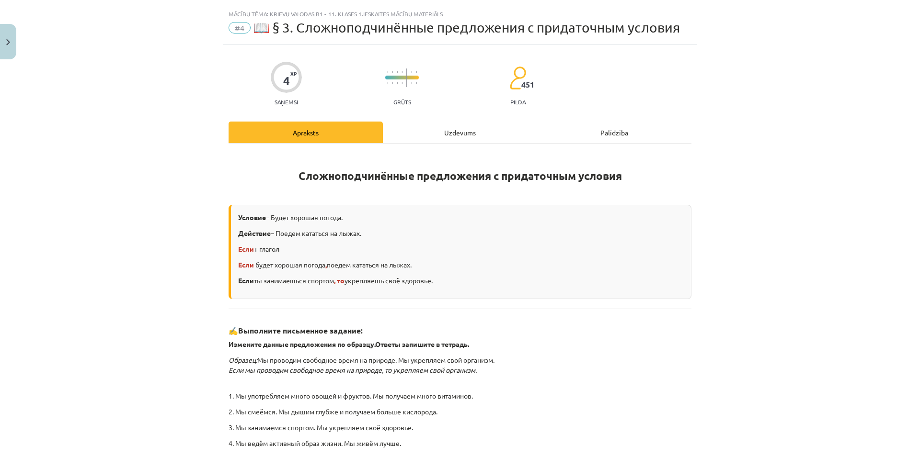
click at [383, 132] on div "Uzdevums" at bounding box center [460, 133] width 154 height 22
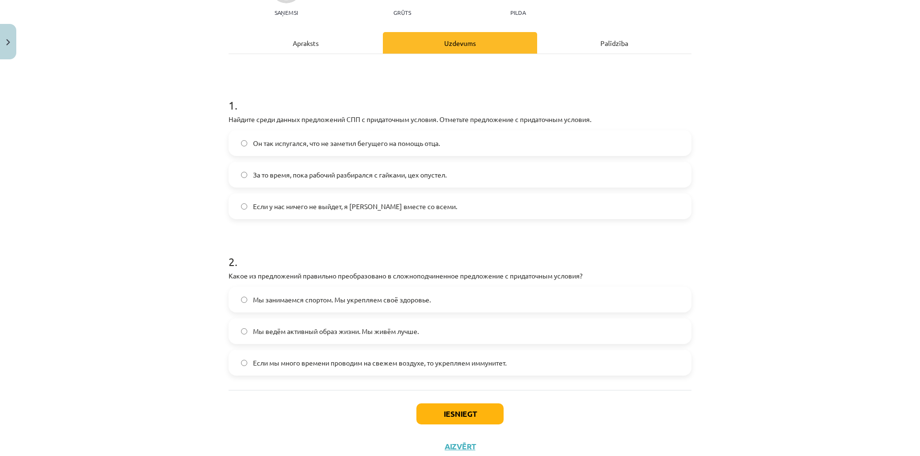
scroll to position [139, 0]
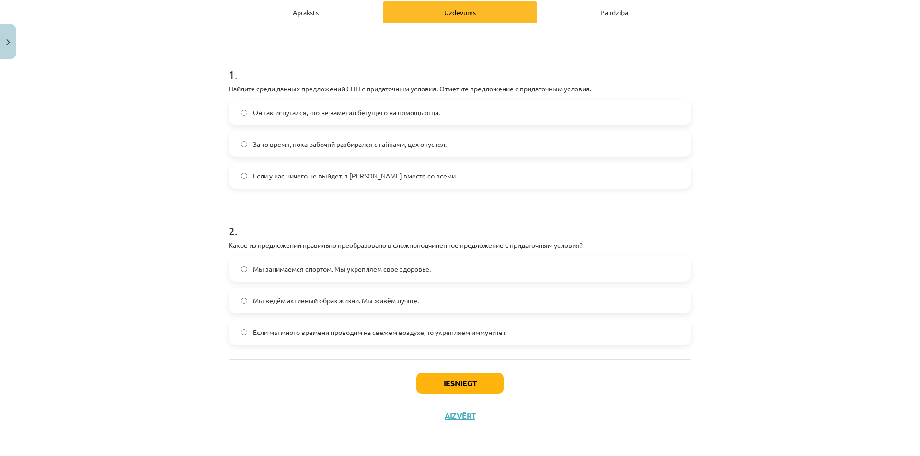
click at [347, 334] on span "Если мы много времени проводим на свежем воздухе, то укрепляем иммунитет." at bounding box center [379, 333] width 253 height 10
click at [457, 383] on button "Iesniegt" at bounding box center [459, 383] width 87 height 21
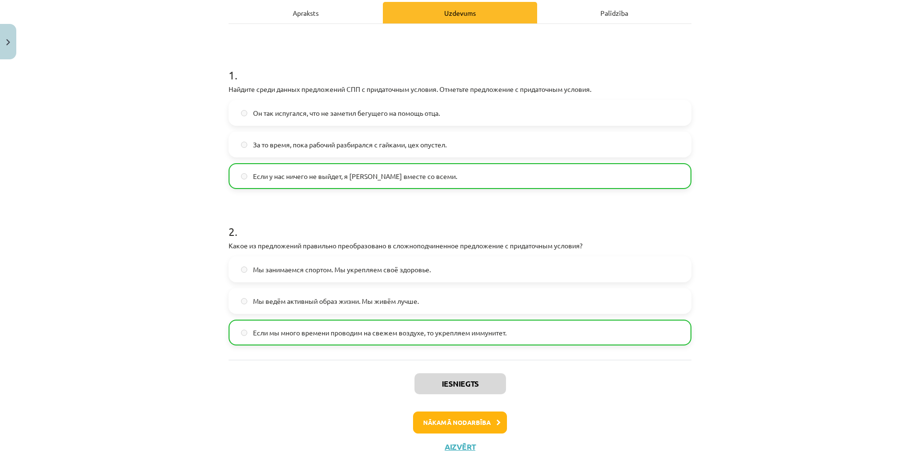
scroll to position [170, 0]
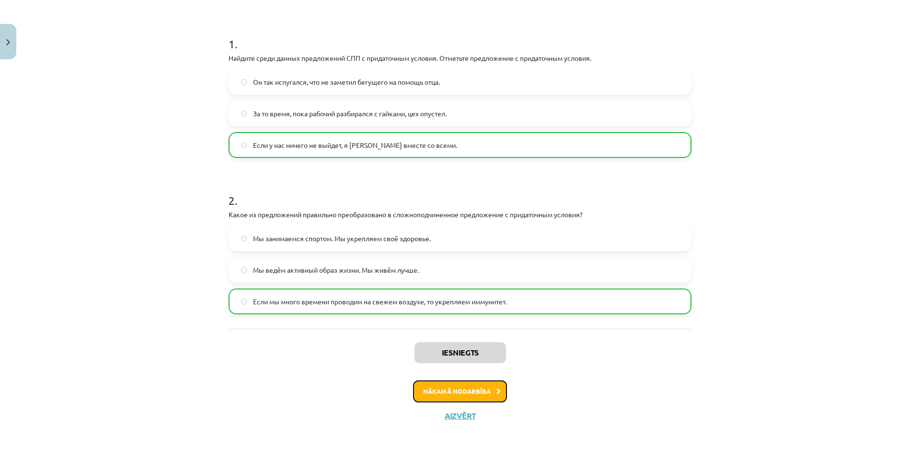
click at [464, 398] on button "Nākamā nodarbība" at bounding box center [460, 392] width 94 height 22
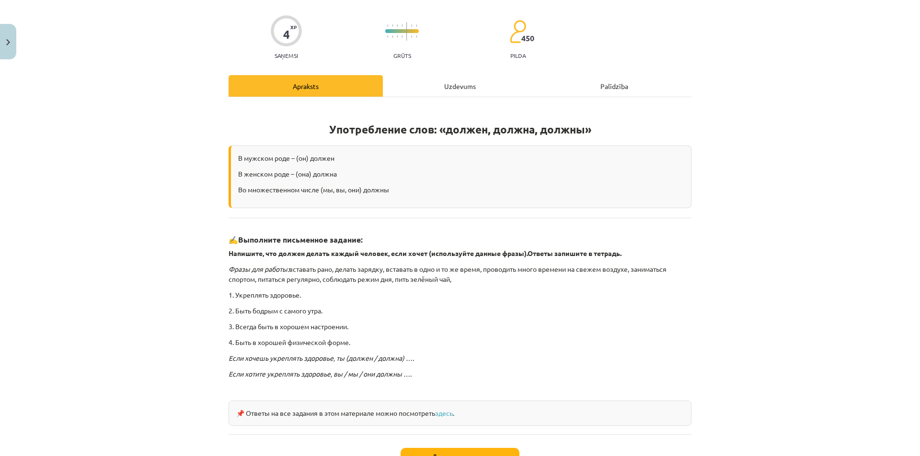
scroll to position [65, 0]
click at [405, 94] on div "Uzdevums" at bounding box center [460, 87] width 154 height 22
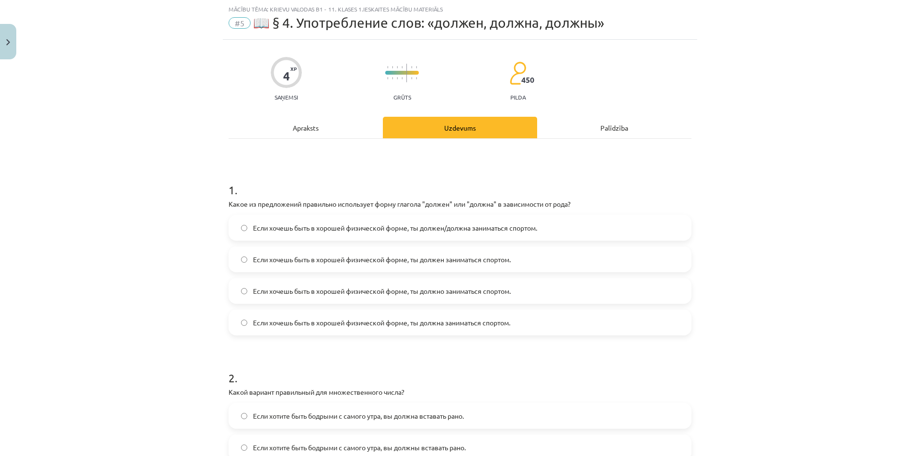
click at [315, 122] on div "Apraksts" at bounding box center [305, 128] width 154 height 22
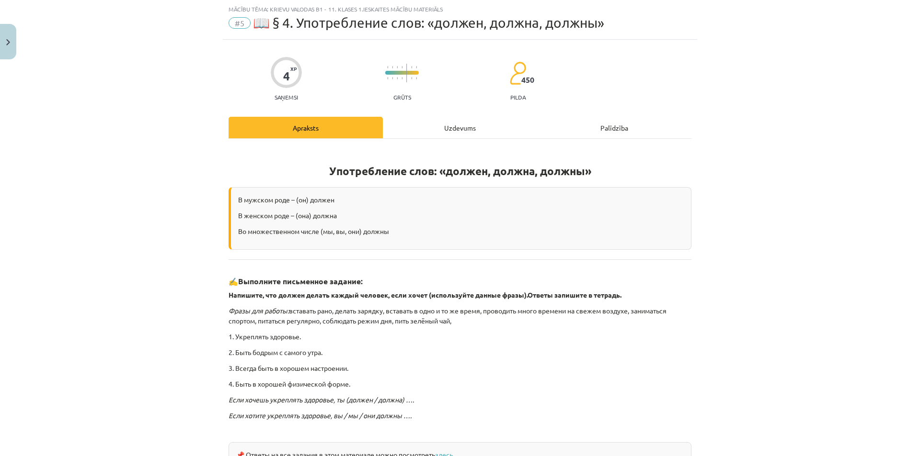
click at [420, 141] on div "Употребление слов: «должен, должна, должны» В мужском роде – (он) должен В женс…" at bounding box center [459, 308] width 463 height 338
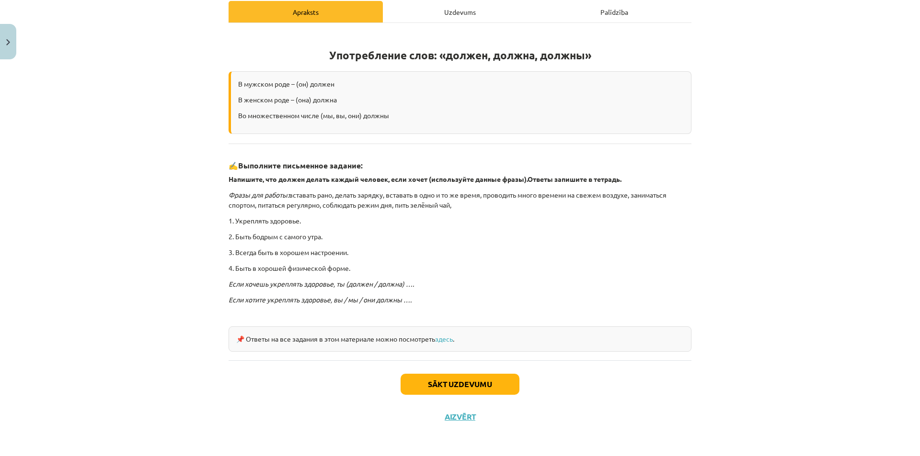
drag, startPoint x: 415, startPoint y: 5, endPoint x: 416, endPoint y: 11, distance: 6.4
click at [416, 10] on div "Uzdevums" at bounding box center [460, 12] width 154 height 22
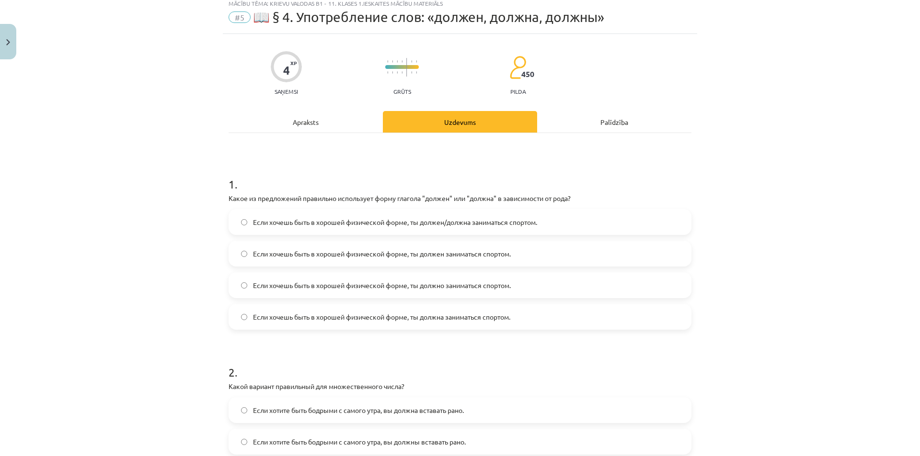
scroll to position [24, 0]
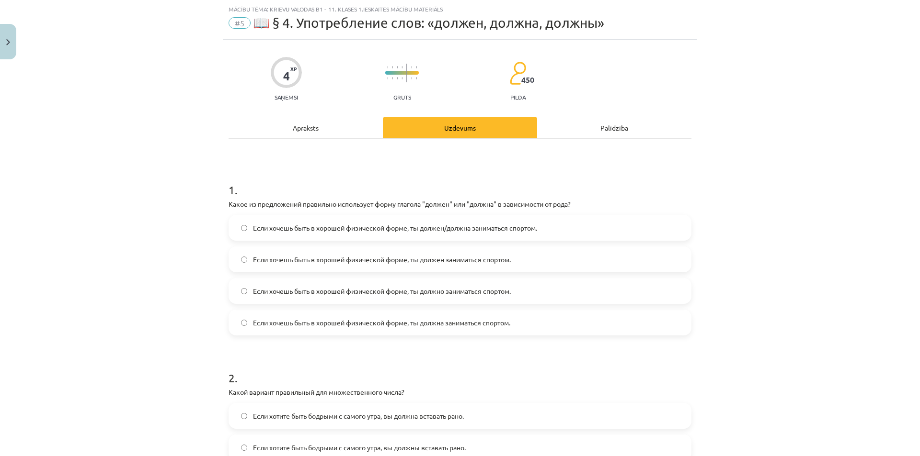
click at [286, 226] on span "Если хочешь быть в хорошей физической форме, ты должен/должна заниматься спорто…" at bounding box center [395, 228] width 284 height 10
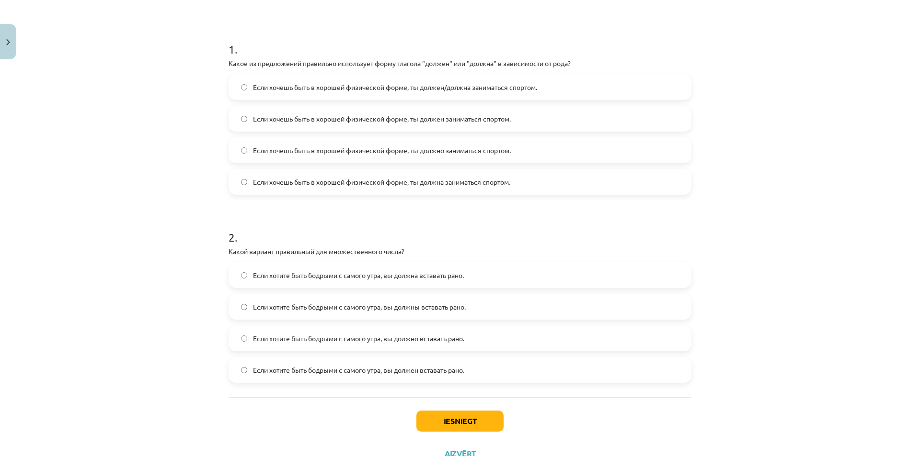
scroll to position [183, 0]
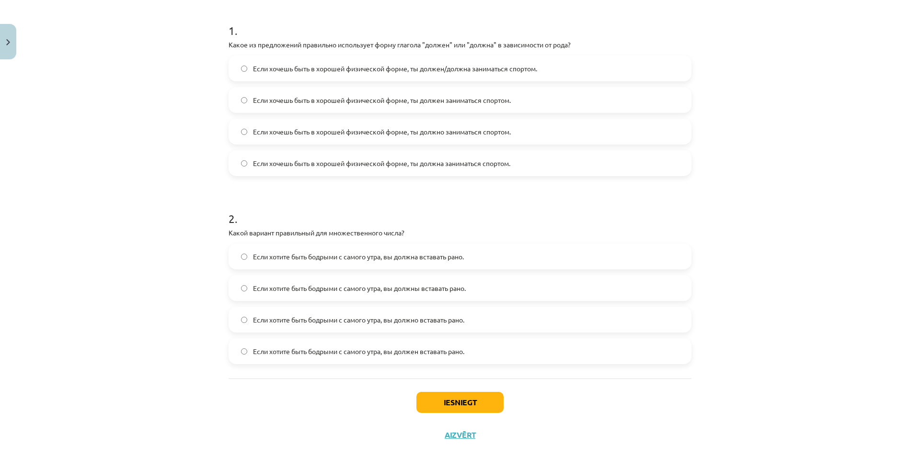
click at [273, 279] on label "Если хотите быть бодрыми с самого утра, вы должны вставать рано." at bounding box center [459, 288] width 461 height 24
click at [464, 402] on button "Iesniegt" at bounding box center [459, 402] width 87 height 21
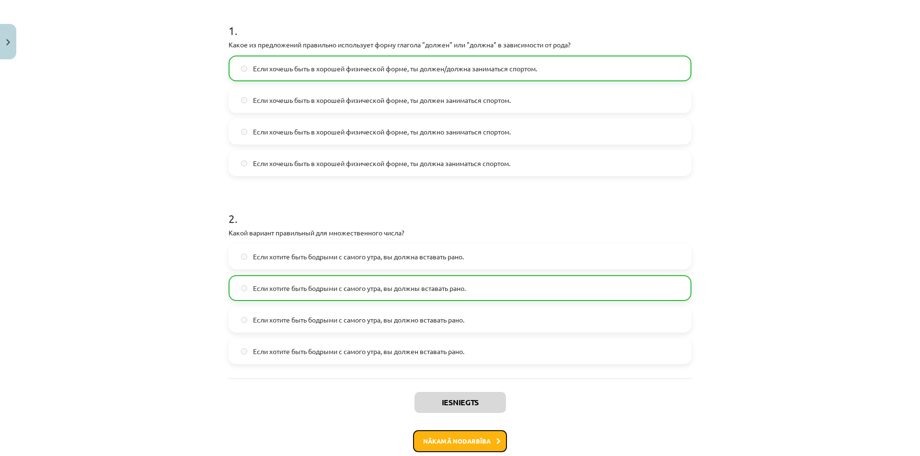
click at [450, 442] on button "Nākamā nodarbība" at bounding box center [460, 442] width 94 height 22
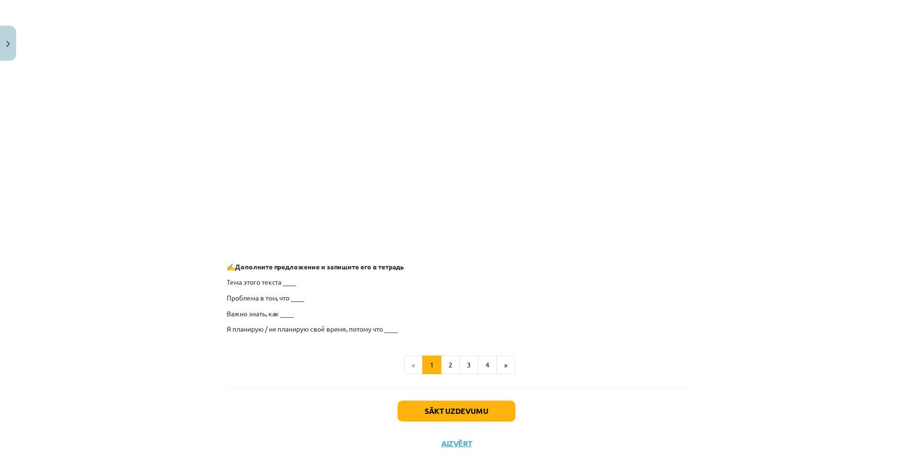
scroll to position [647, 0]
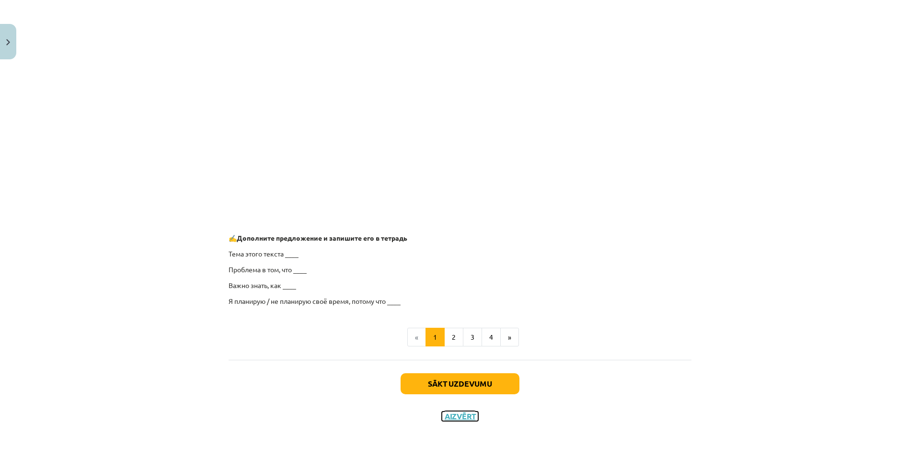
click at [465, 416] on button "Aizvērt" at bounding box center [460, 417] width 36 height 10
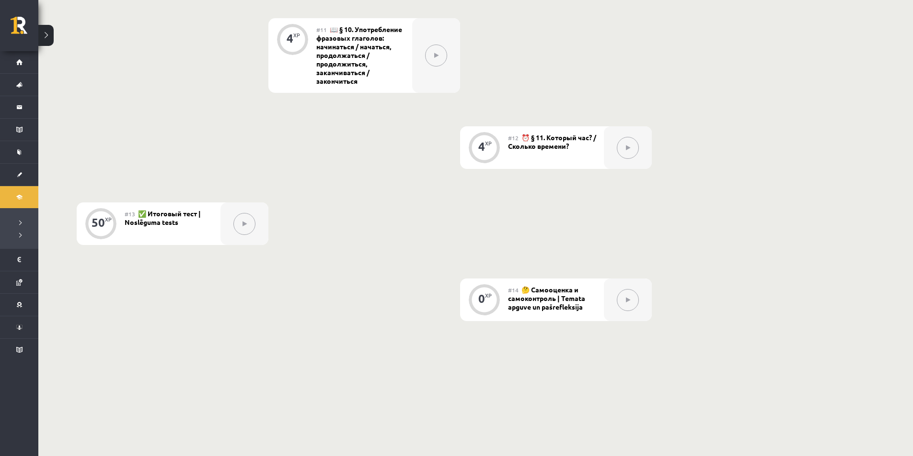
scroll to position [1122, 0]
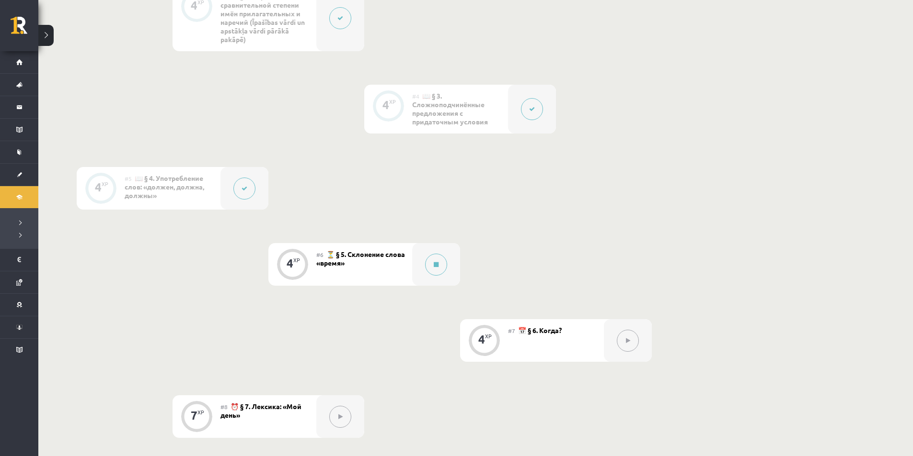
click at [363, 268] on div "#6 ⏳ § 5. Склонение слова «время»" at bounding box center [364, 264] width 96 height 43
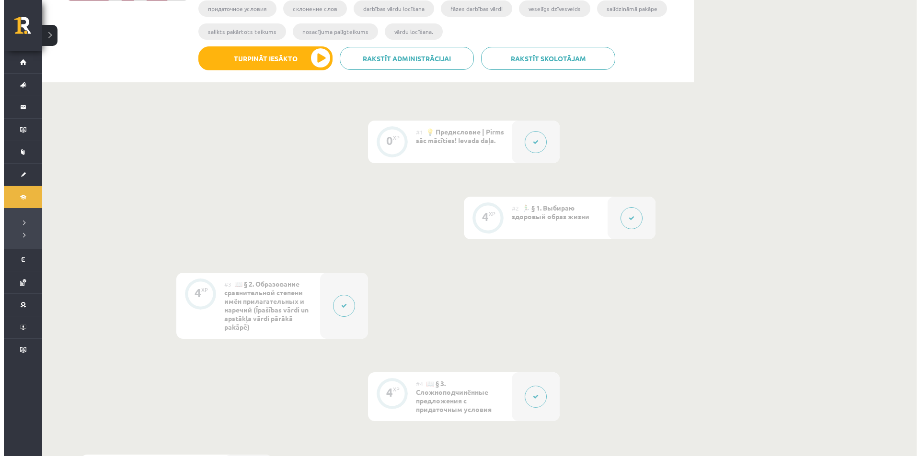
scroll to position [164, 0]
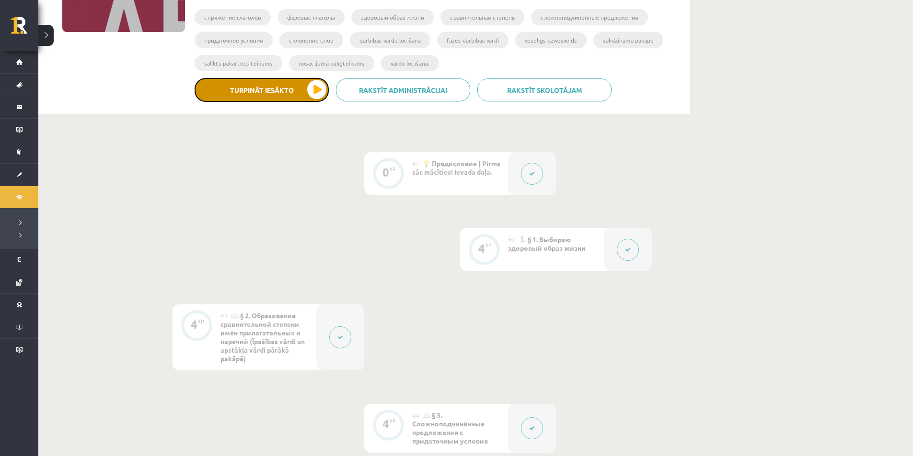
click at [284, 83] on button "Turpināt iesākto" at bounding box center [261, 90] width 134 height 24
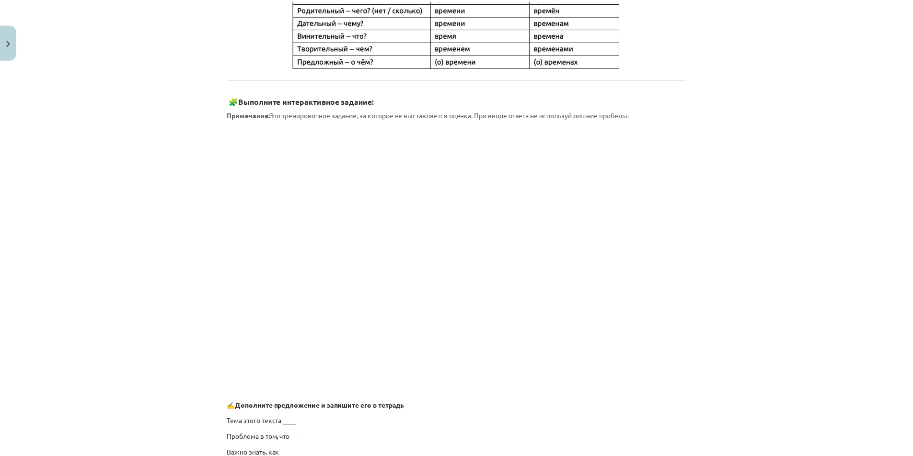
scroll to position [0, 0]
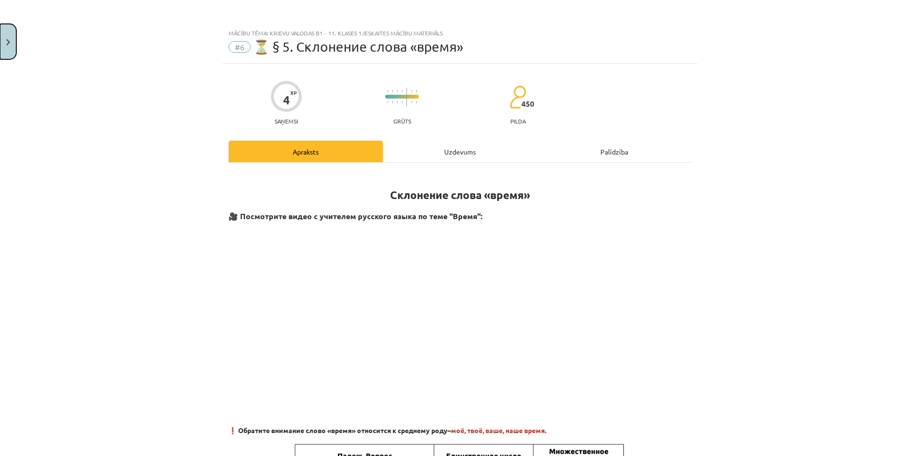
click at [6, 46] on button "Close" at bounding box center [8, 41] width 16 height 35
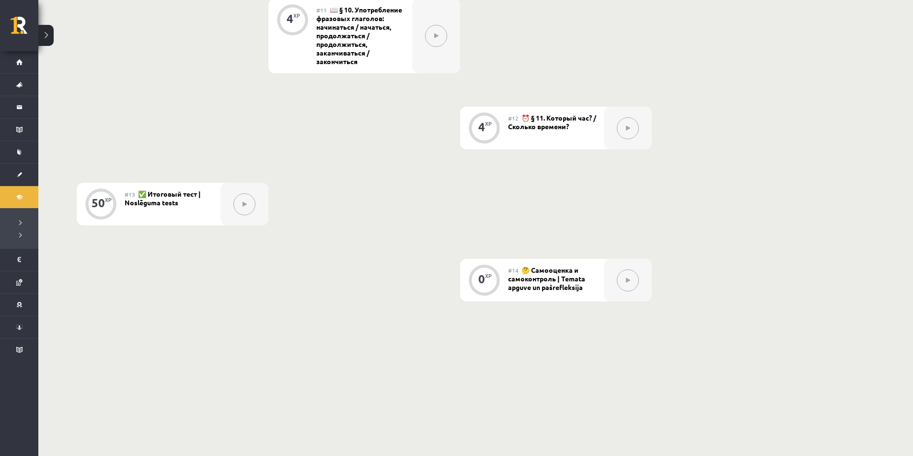
scroll to position [1122, 0]
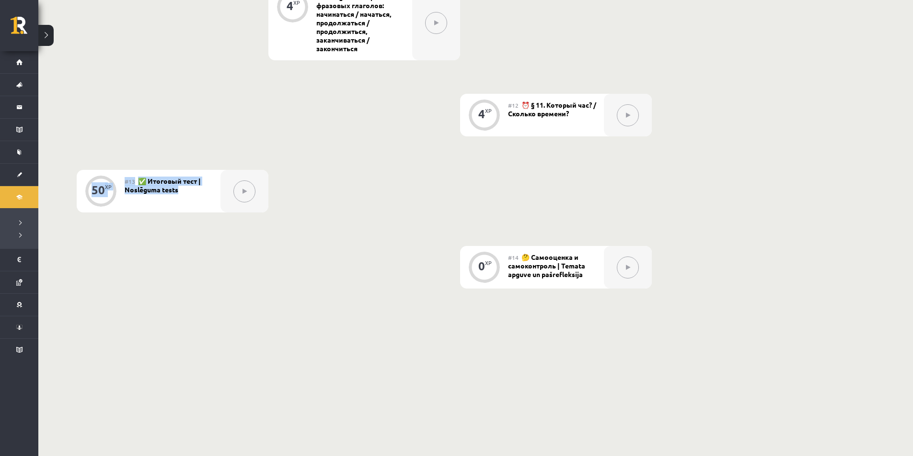
drag, startPoint x: 184, startPoint y: 190, endPoint x: 115, endPoint y: 187, distance: 68.6
click at [115, 187] on div "50 XP #13 ✅ Итоговый тест | Noslēguma tests" at bounding box center [173, 191] width 192 height 43
click at [115, 187] on div at bounding box center [100, 191] width 31 height 31
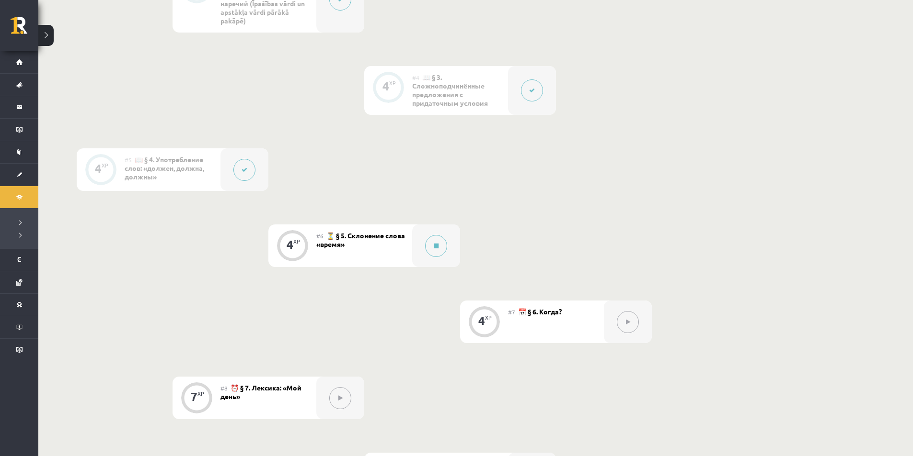
scroll to position [483, 0]
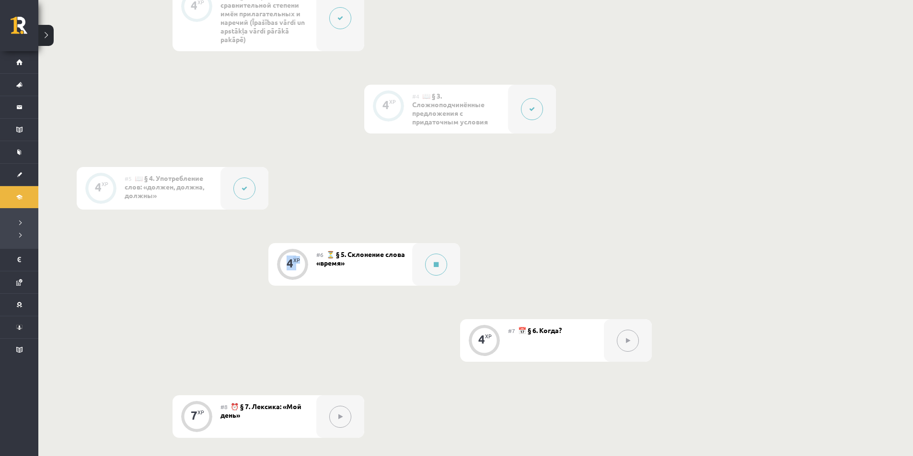
click at [282, 262] on div "4 XP" at bounding box center [292, 263] width 29 height 29
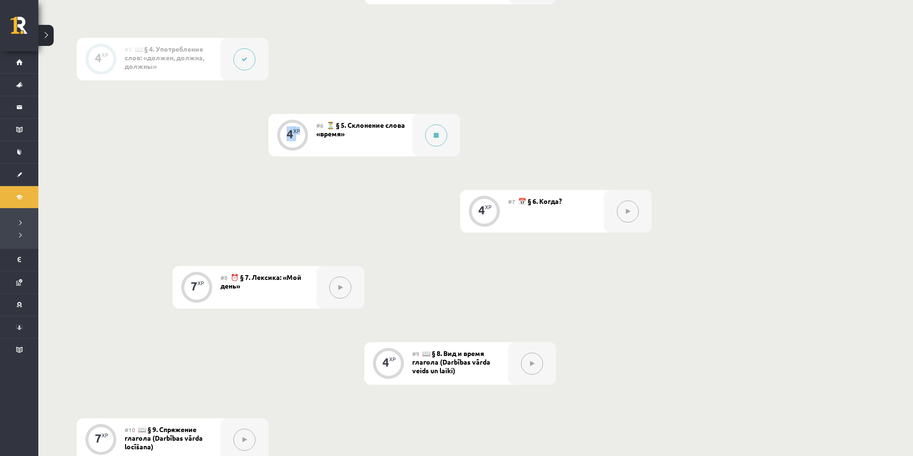
scroll to position [643, 0]
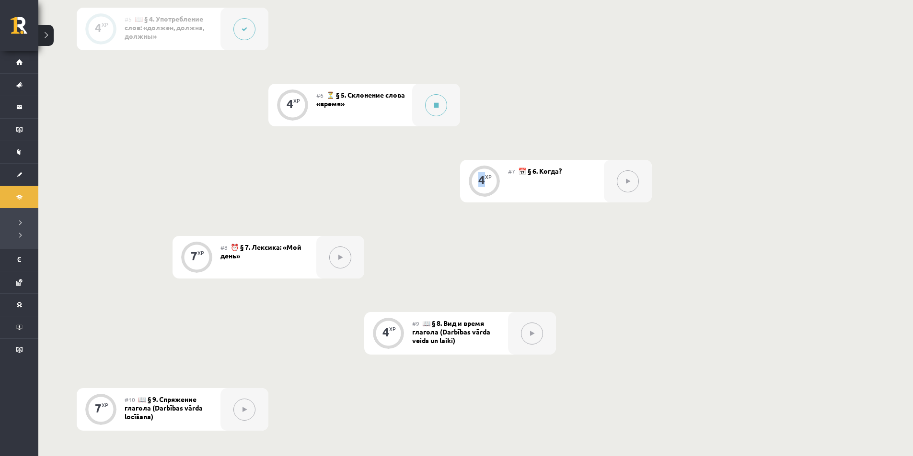
drag, startPoint x: 486, startPoint y: 189, endPoint x: 419, endPoint y: 194, distance: 67.8
click at [431, 184] on div "0 XP #1 💡 Предисловие | Pirms sāc mācīties! Ievada daļa. 4 XP #2 🏃‍♂️ § 1. Выби…" at bounding box center [364, 220] width 575 height 1095
drag, startPoint x: 331, startPoint y: 198, endPoint x: 342, endPoint y: 184, distance: 17.1
click at [331, 197] on div "0 XP #1 💡 Предисловие | Pirms sāc mācīties! Ievada daļa. 4 XP #2 🏃‍♂️ § 1. Выби…" at bounding box center [364, 220] width 575 height 1095
click at [358, 109] on div "#6 ⏳ § 5. Склонение слова «время»" at bounding box center [364, 105] width 96 height 43
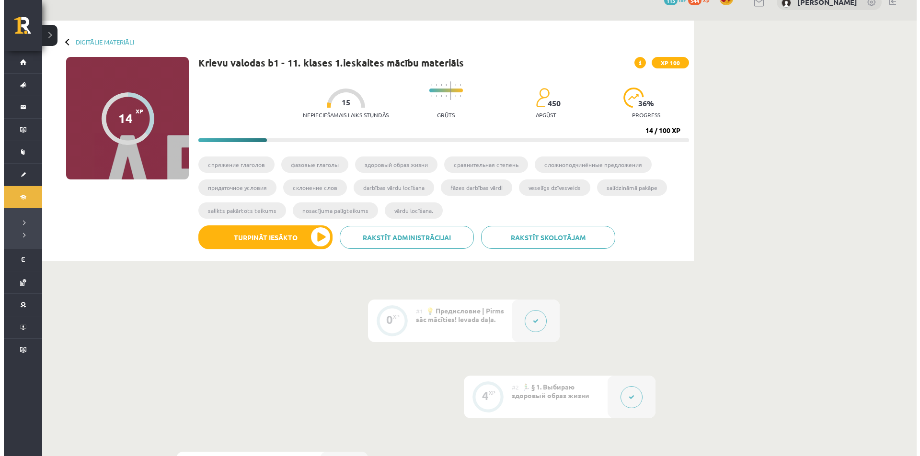
scroll to position [4, 0]
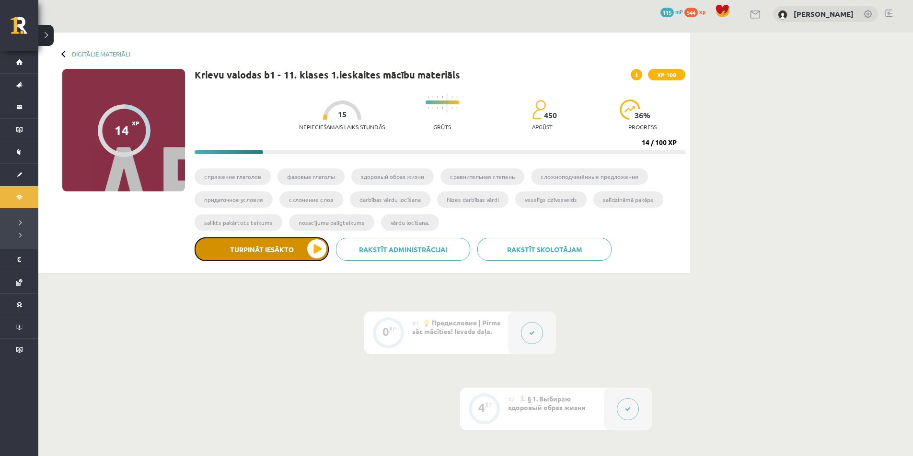
click at [256, 244] on button "Turpināt iesākto" at bounding box center [261, 250] width 134 height 24
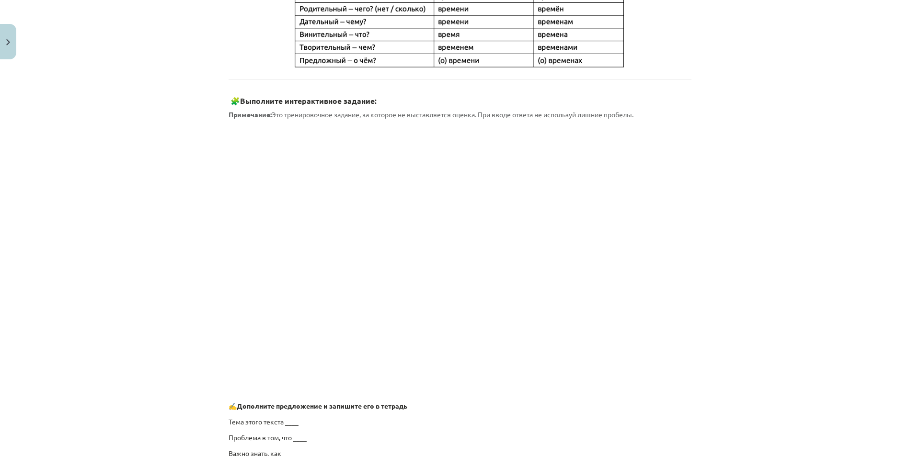
scroll to position [639, 0]
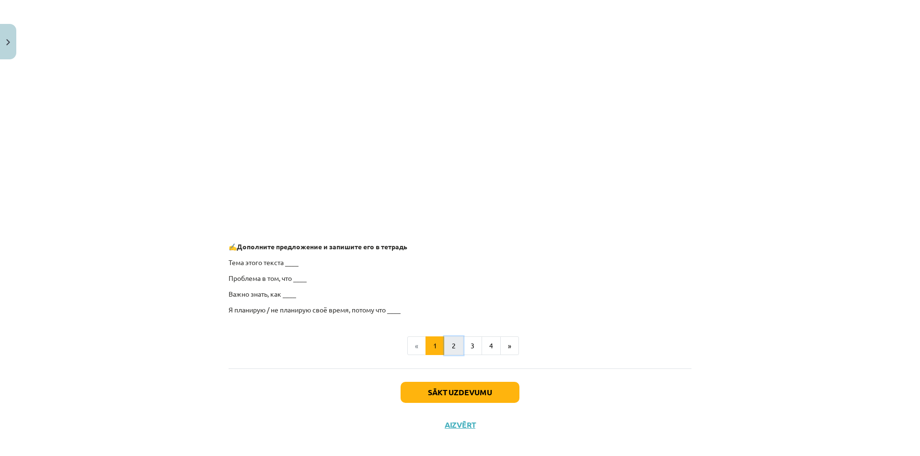
click at [455, 344] on button "2" at bounding box center [453, 346] width 19 height 19
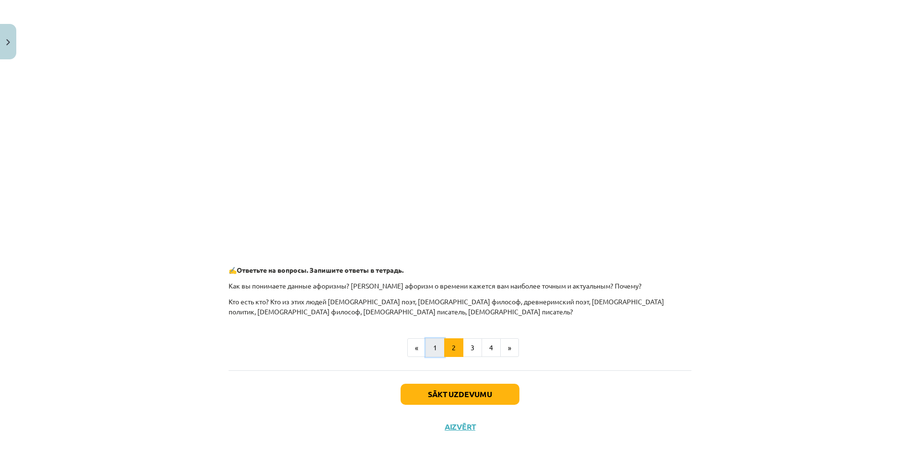
click at [436, 345] on button "1" at bounding box center [434, 348] width 19 height 19
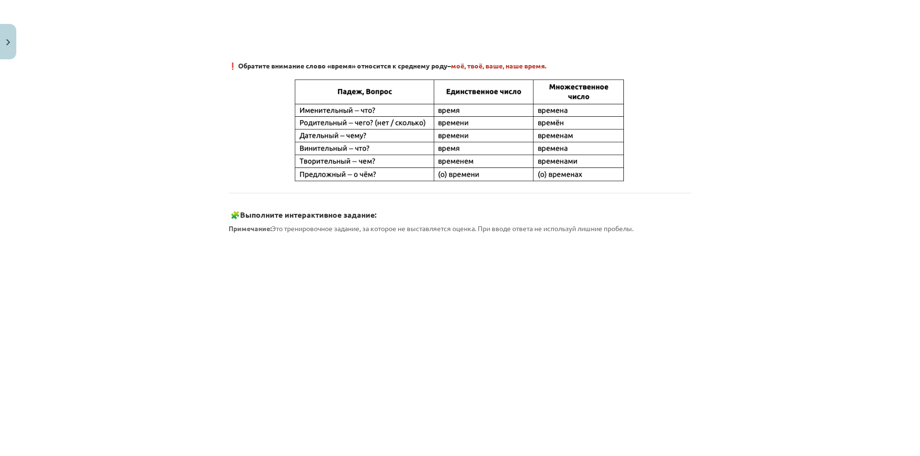
scroll to position [328, 0]
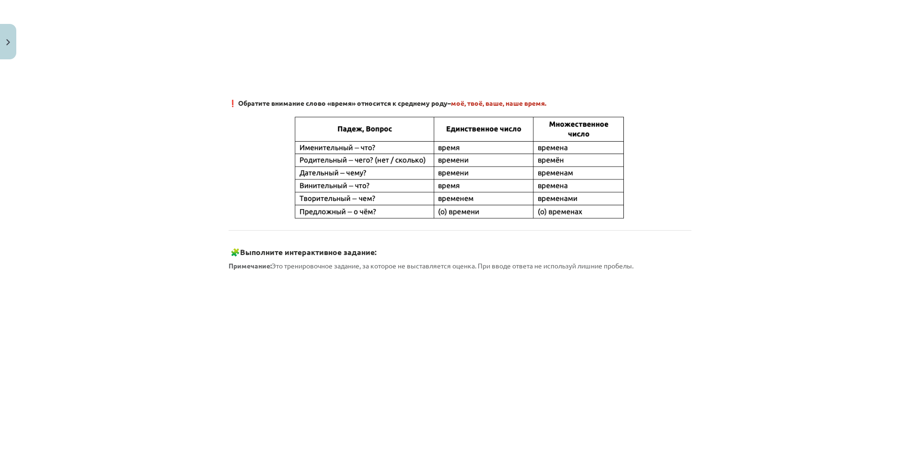
click at [733, 328] on div "Mācību tēma: Krievu valodas b1 - 11. klases 1.ieskaites mācību materiāls #6 ⏳ §…" at bounding box center [460, 228] width 920 height 456
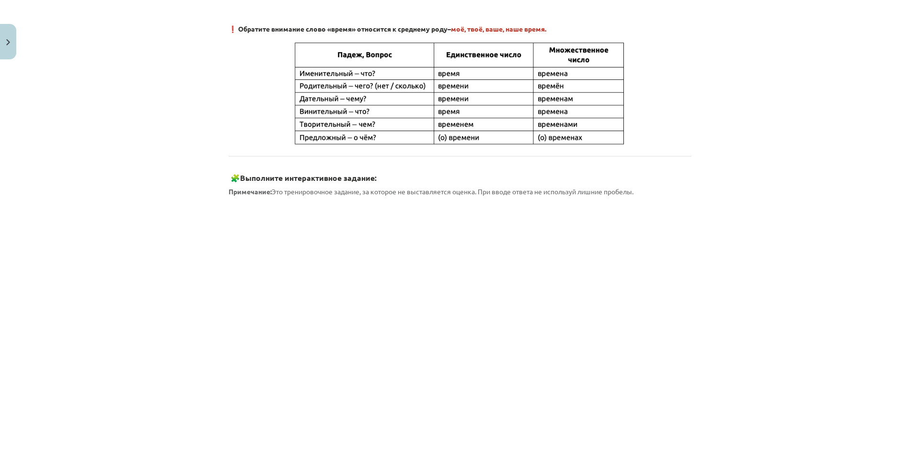
scroll to position [648, 0]
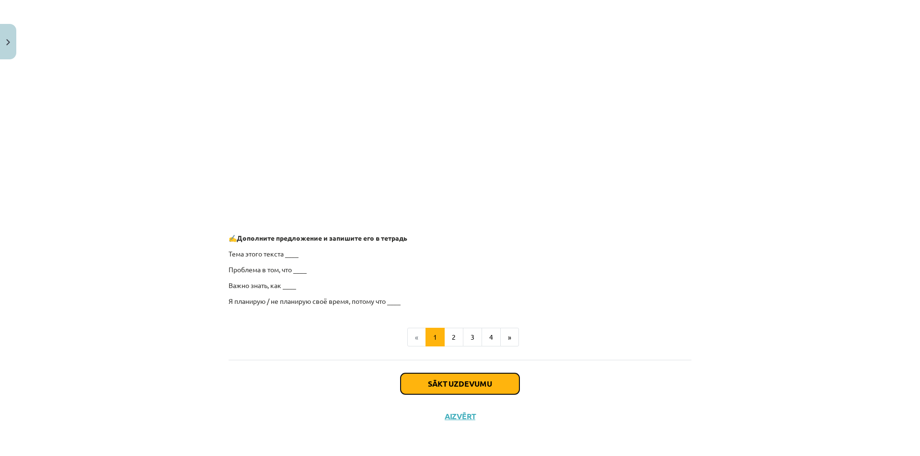
click at [471, 391] on button "Sākt uzdevumu" at bounding box center [459, 384] width 119 height 21
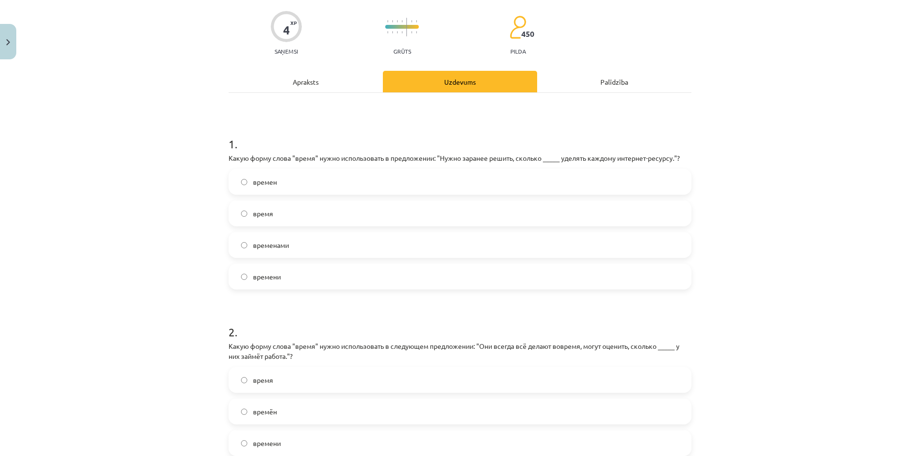
scroll to position [53, 0]
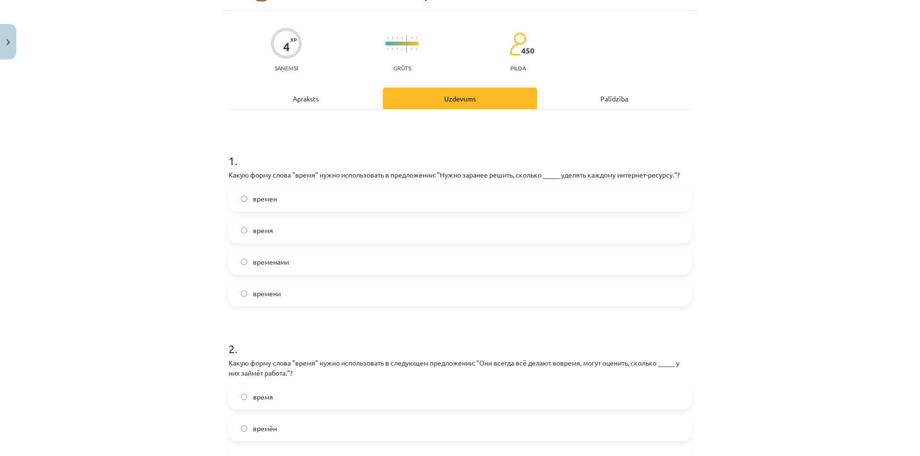
click at [325, 106] on div "Apraksts" at bounding box center [305, 99] width 154 height 22
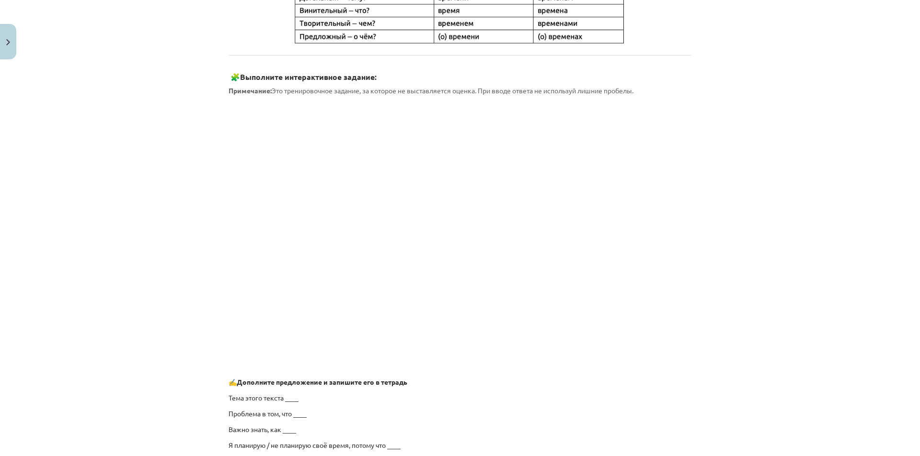
scroll to position [24, 0]
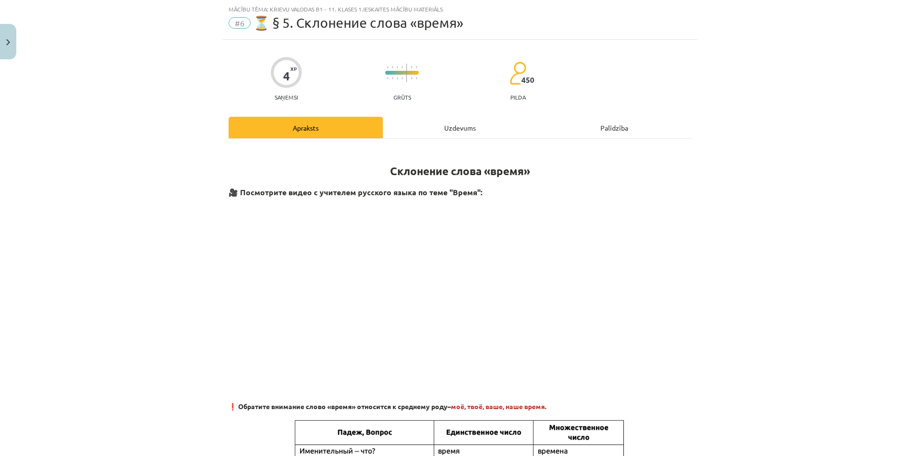
click at [411, 131] on div "Uzdevums" at bounding box center [460, 128] width 154 height 22
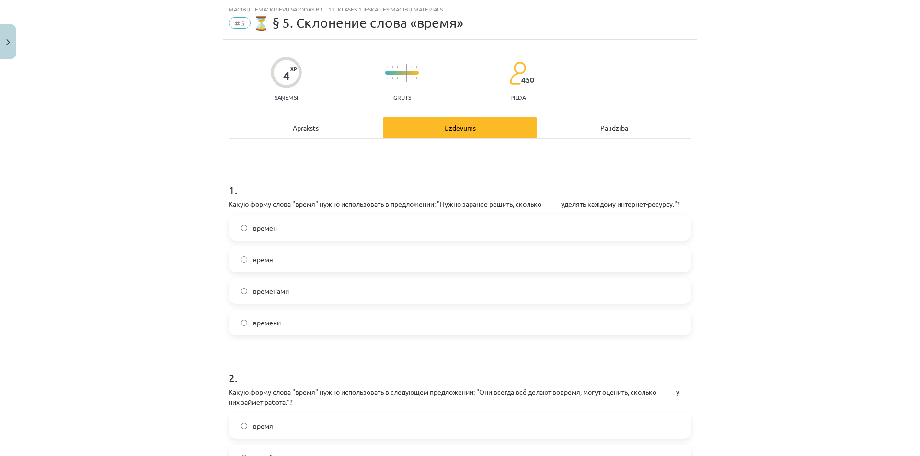
click at [322, 139] on div "1 . Какую форму слова "время" нужно использовать в предложении: "Нужно заранее …" at bounding box center [459, 344] width 463 height 410
click at [317, 128] on div "Apraksts" at bounding box center [305, 128] width 154 height 22
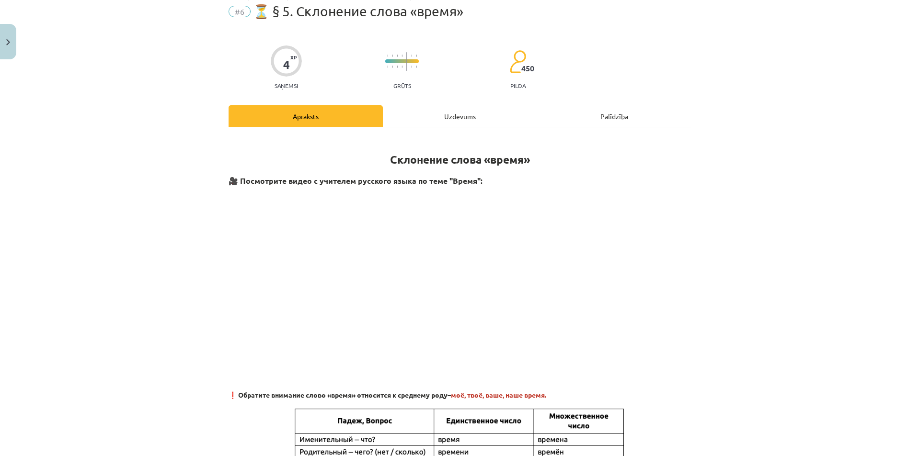
scroll to position [0, 0]
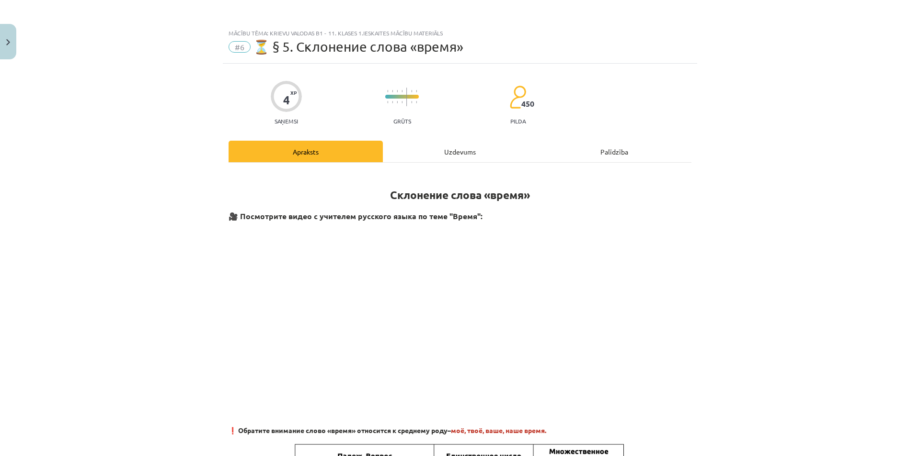
click at [436, 148] on div "Uzdevums" at bounding box center [460, 152] width 154 height 22
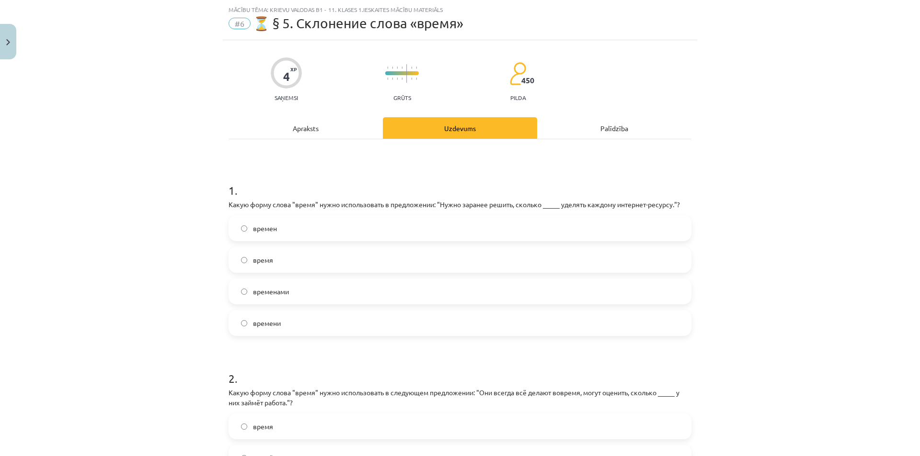
scroll to position [24, 0]
click at [296, 324] on label "времени" at bounding box center [459, 323] width 461 height 24
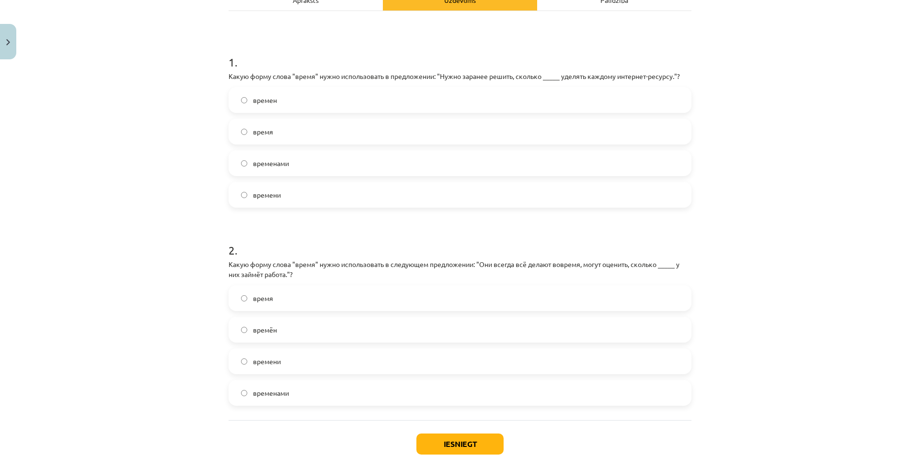
scroll to position [183, 0]
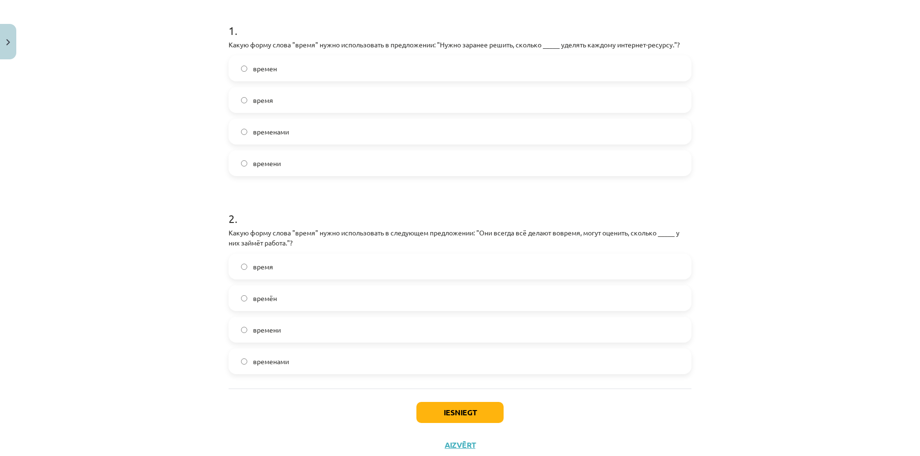
click at [269, 331] on span "времени" at bounding box center [267, 330] width 28 height 10
click at [468, 412] on button "Iesniegt" at bounding box center [459, 412] width 87 height 21
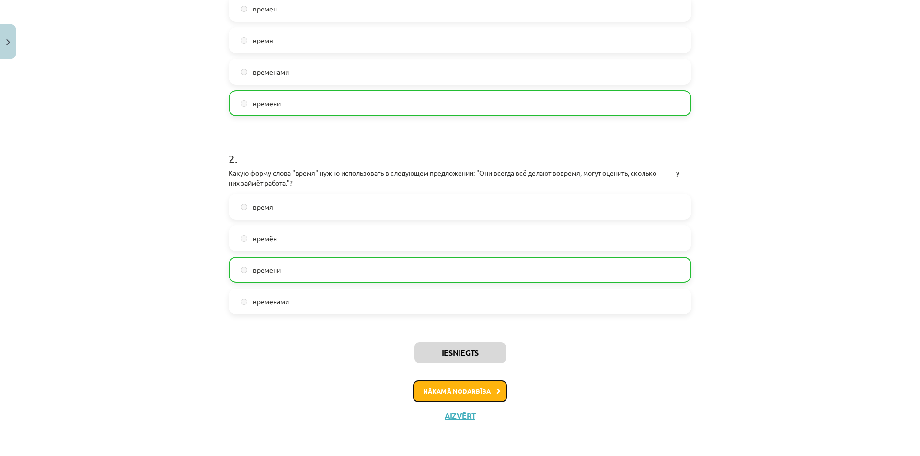
click at [434, 402] on button "Nākamā nodarbība" at bounding box center [460, 392] width 94 height 22
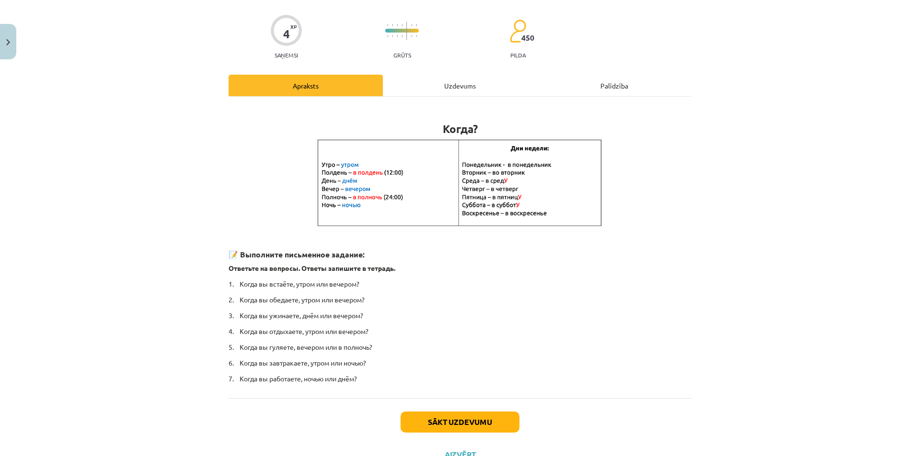
scroll to position [104, 0]
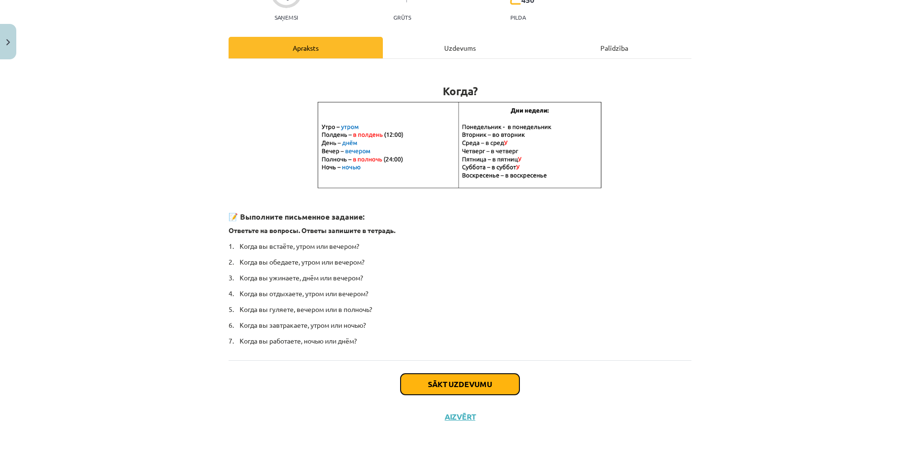
click at [444, 386] on button "Sākt uzdevumu" at bounding box center [459, 384] width 119 height 21
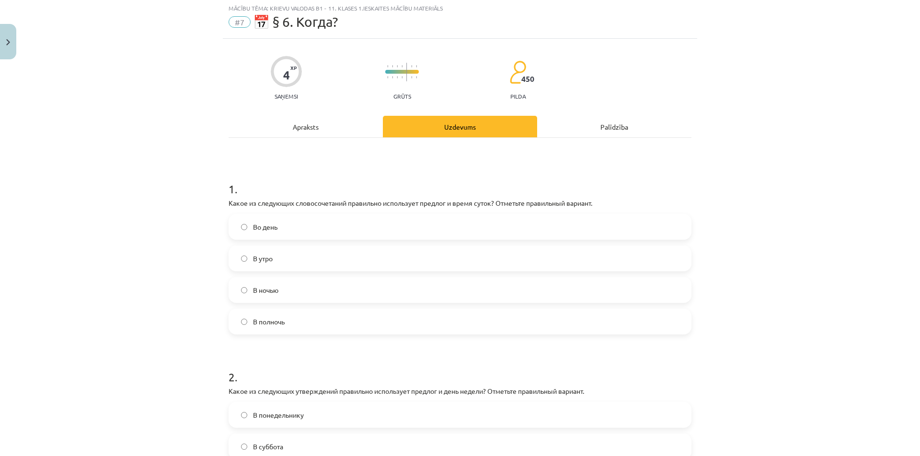
scroll to position [24, 0]
drag, startPoint x: 435, startPoint y: 387, endPoint x: 282, endPoint y: 326, distance: 164.7
click at [282, 329] on form "1 . Какое из следующих словосочетаний правильно использует предлог и время суто…" at bounding box center [459, 345] width 463 height 357
click at [282, 326] on label "В полночь" at bounding box center [459, 323] width 461 height 24
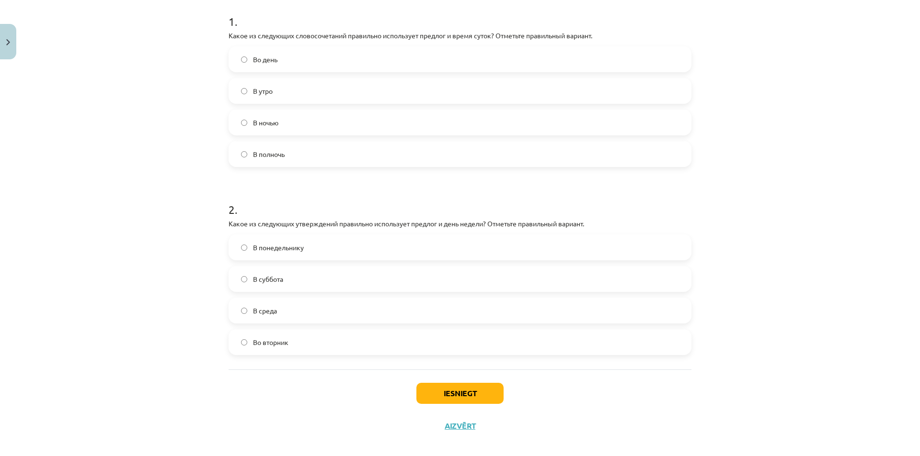
scroll to position [203, 0]
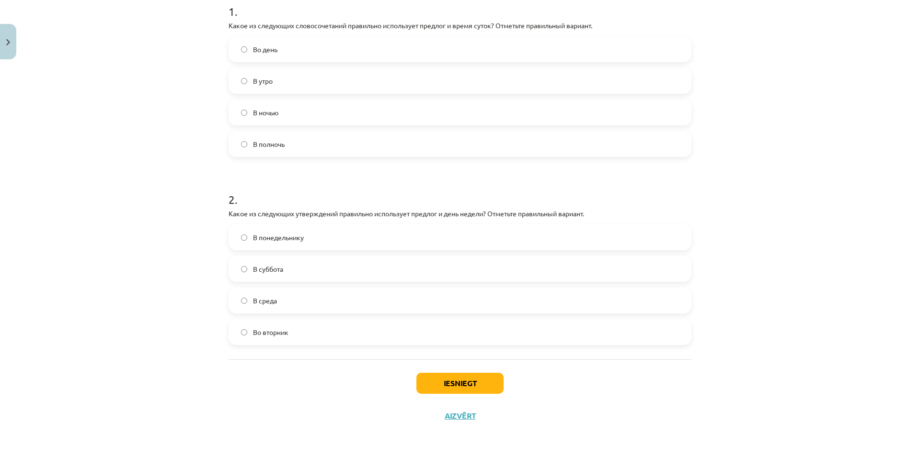
click at [281, 343] on label "Во вторник" at bounding box center [459, 332] width 461 height 24
click at [430, 383] on button "Iesniegt" at bounding box center [459, 383] width 87 height 21
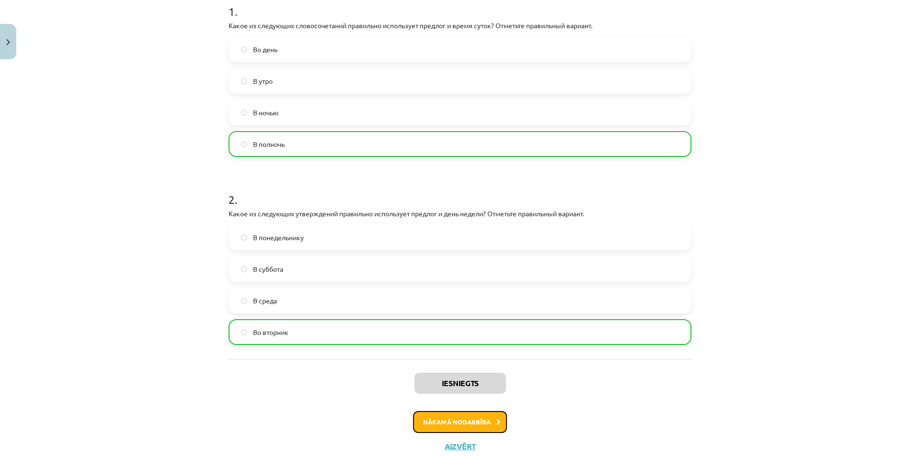
click at [454, 415] on button "Nākamā nodarbība" at bounding box center [460, 422] width 94 height 22
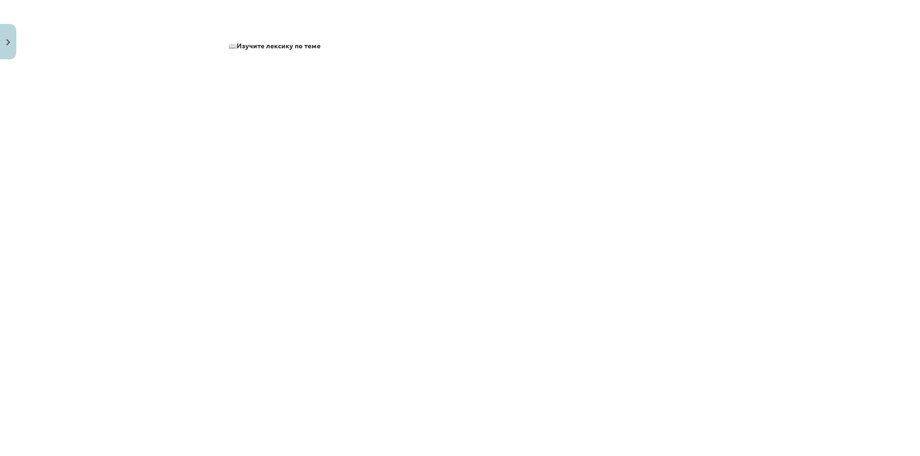
scroll to position [400, 0]
click at [218, 252] on div "Mācību tēma: Krievu valodas b1 - 11. klases 1.ieskaites mācību materiāls #8 ⏰ §…" at bounding box center [460, 228] width 920 height 456
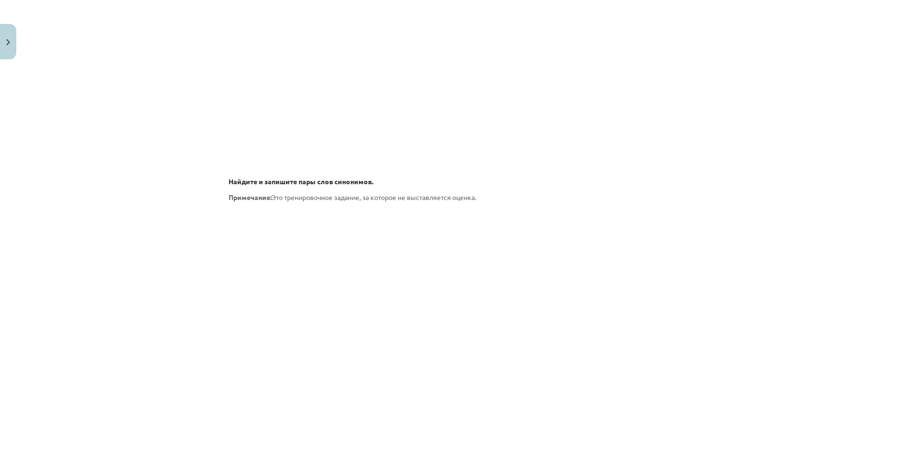
scroll to position [1198, 0]
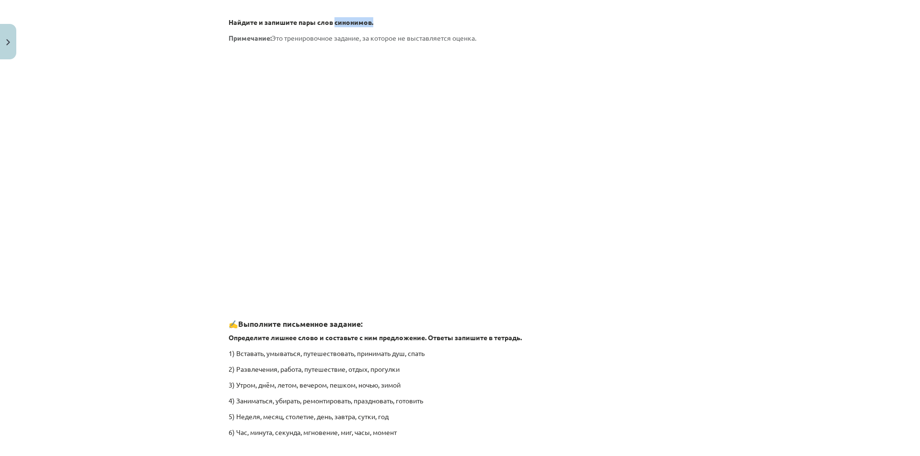
drag, startPoint x: 377, startPoint y: 23, endPoint x: 332, endPoint y: 23, distance: 45.0
click at [332, 23] on p "Найдите и запишите пары слов синонимов." at bounding box center [459, 22] width 463 height 10
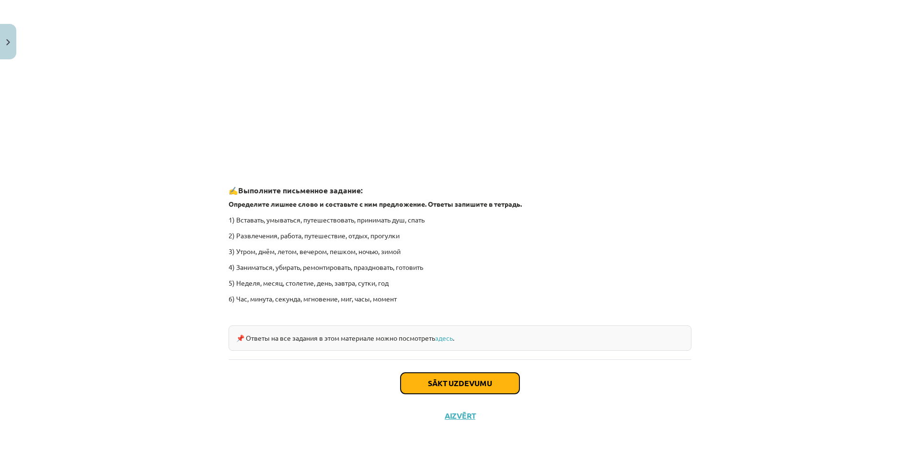
click at [473, 376] on button "Sākt uzdevumu" at bounding box center [459, 383] width 119 height 21
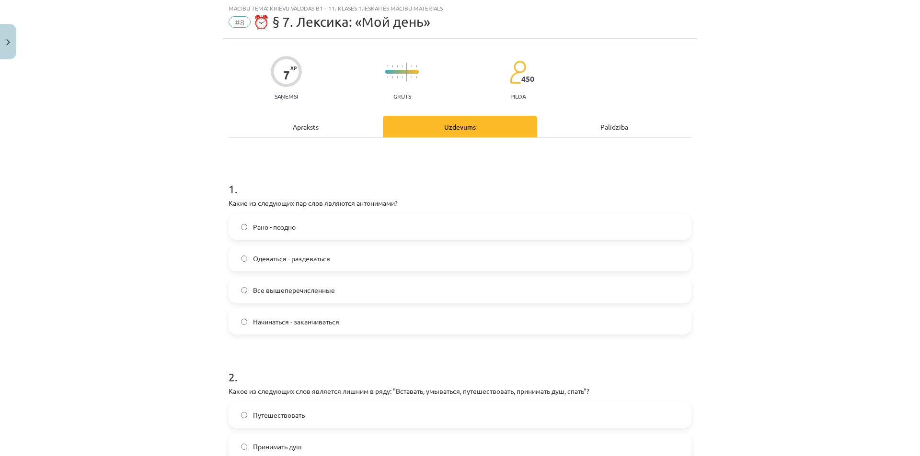
scroll to position [24, 0]
click at [315, 232] on label "Рано - поздно" at bounding box center [459, 228] width 461 height 24
click at [313, 293] on span "Все вышеперечисленные" at bounding box center [294, 291] width 82 height 10
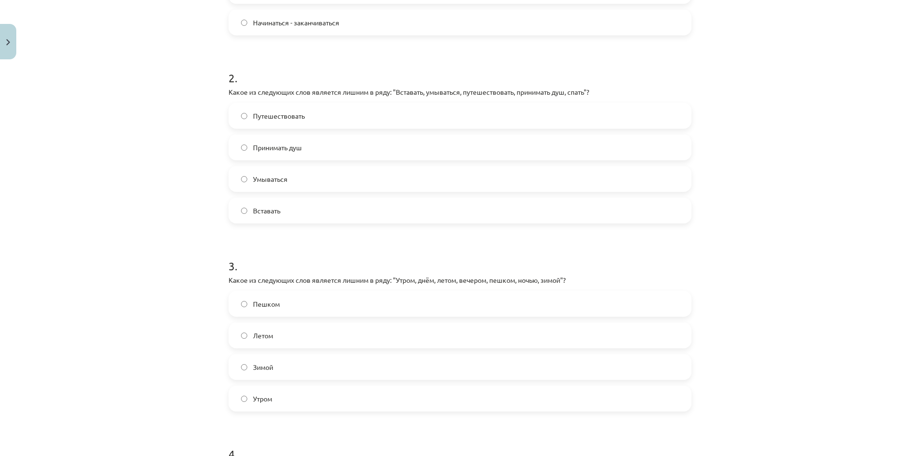
scroll to position [343, 0]
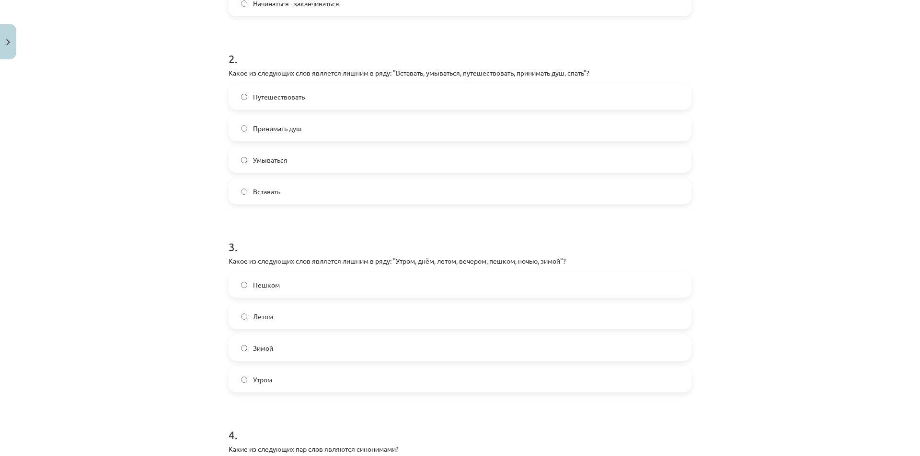
click at [296, 91] on label "Путешествовать" at bounding box center [459, 97] width 461 height 24
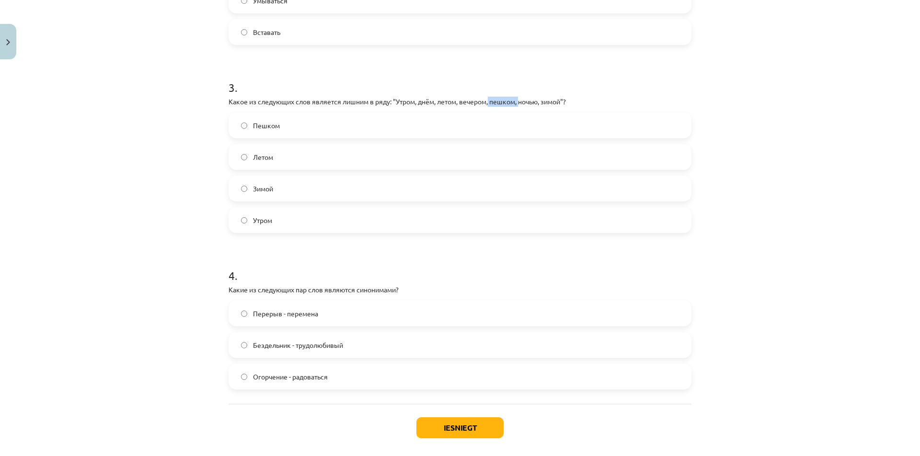
drag, startPoint x: 518, startPoint y: 99, endPoint x: 488, endPoint y: 104, distance: 30.6
click at [488, 104] on p "Какое из следующих слов является лишним в ряду: "Утром, днём, летом, вечером, п…" at bounding box center [459, 102] width 463 height 10
click at [456, 134] on label "Пешком" at bounding box center [459, 126] width 461 height 24
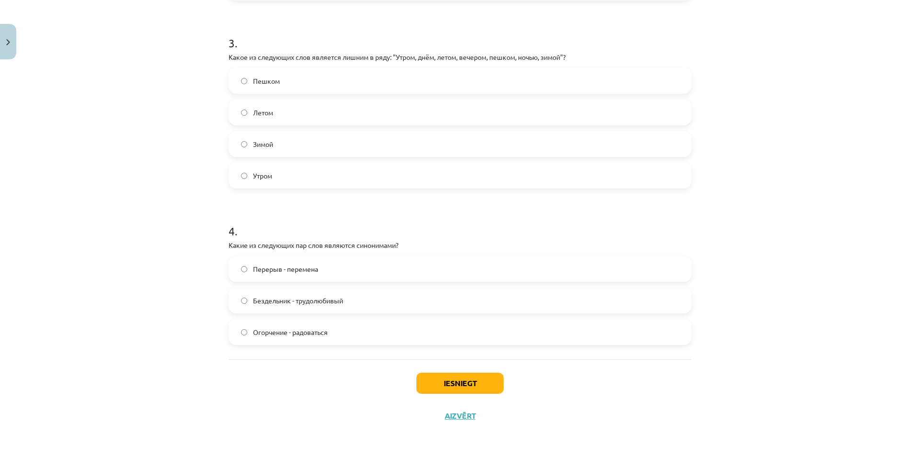
click at [306, 280] on label "Перерыв - перемена" at bounding box center [459, 269] width 461 height 24
click at [435, 376] on button "Iesniegt" at bounding box center [459, 383] width 87 height 21
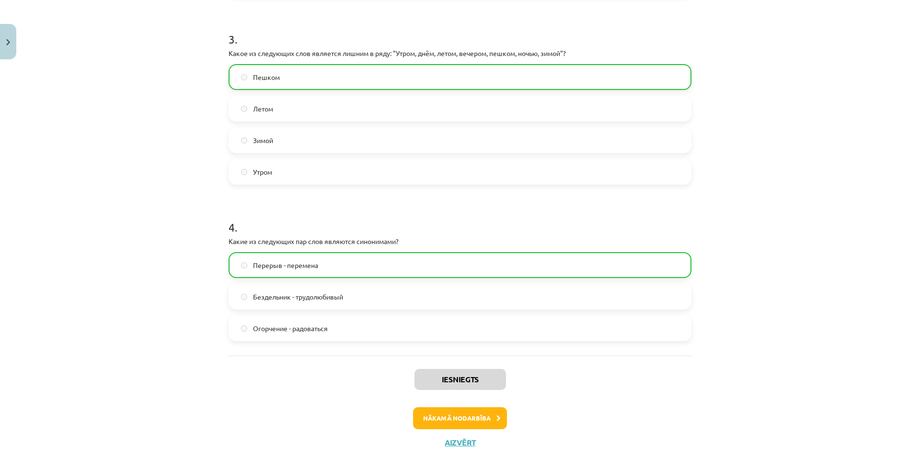
scroll to position [578, 0]
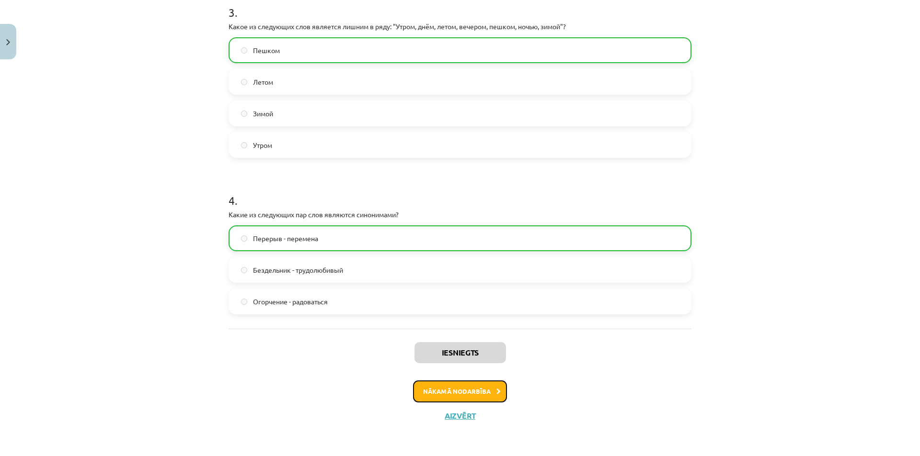
click at [466, 389] on button "Nākamā nodarbība" at bounding box center [460, 392] width 94 height 22
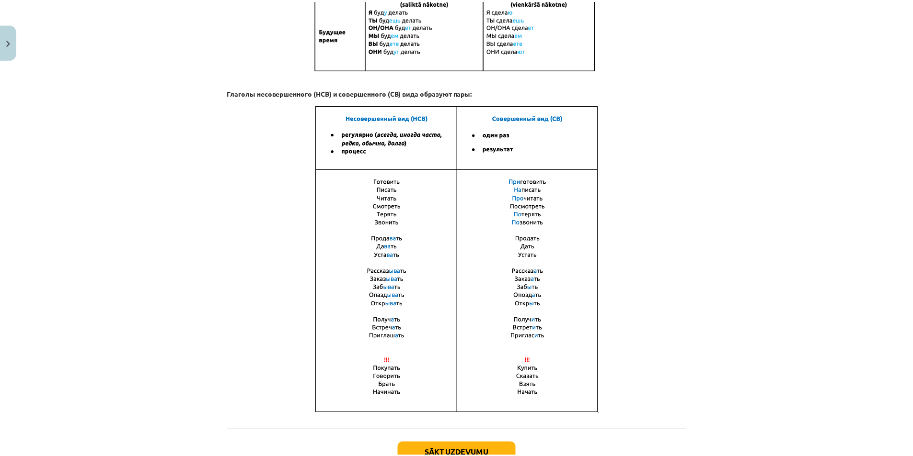
scroll to position [572, 0]
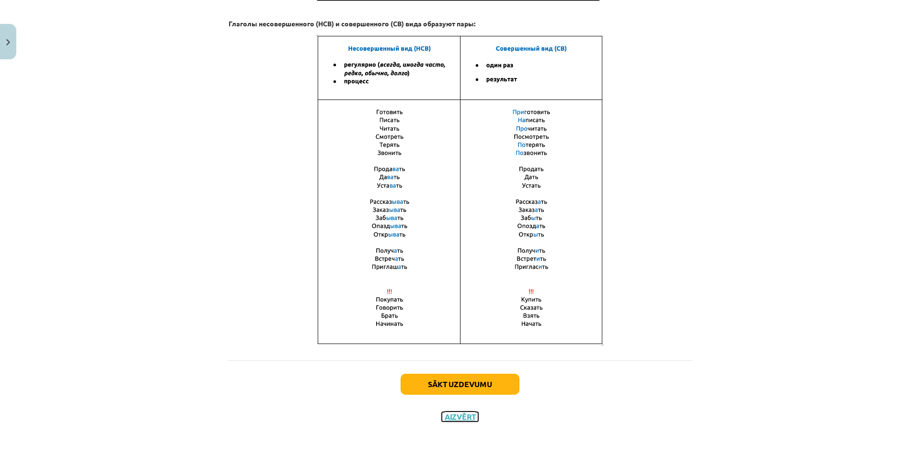
click at [461, 415] on button "Aizvērt" at bounding box center [460, 417] width 36 height 10
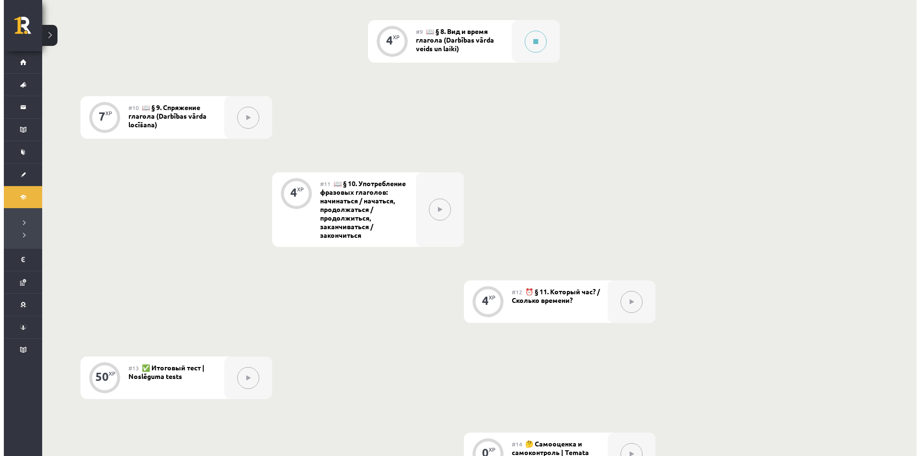
scroll to position [802, 0]
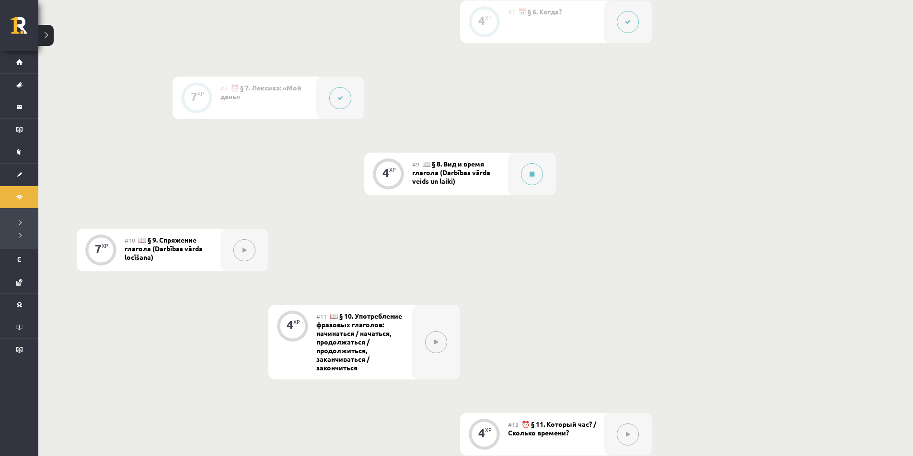
click at [501, 173] on div "#9 📖 § 8. Вид и время глагола (Darbības vārda veids un laiki)" at bounding box center [460, 174] width 96 height 43
click at [533, 178] on button at bounding box center [532, 174] width 22 height 22
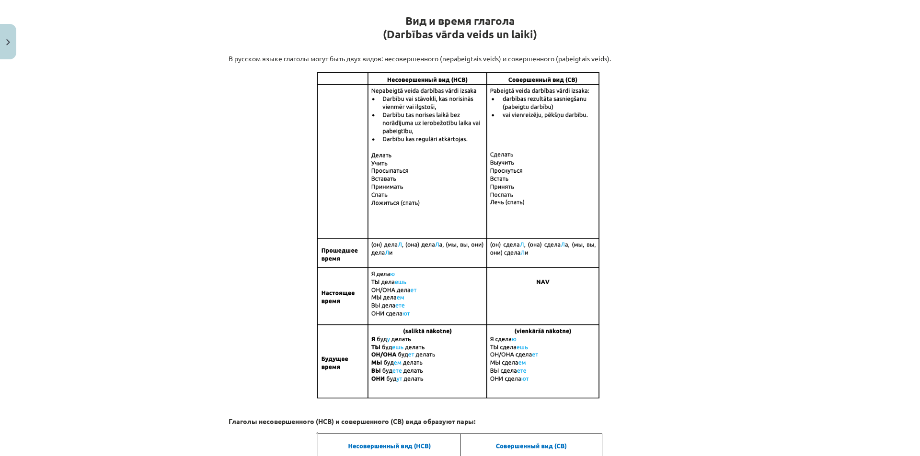
scroll to position [181, 0]
